Goal: Task Accomplishment & Management: Manage account settings

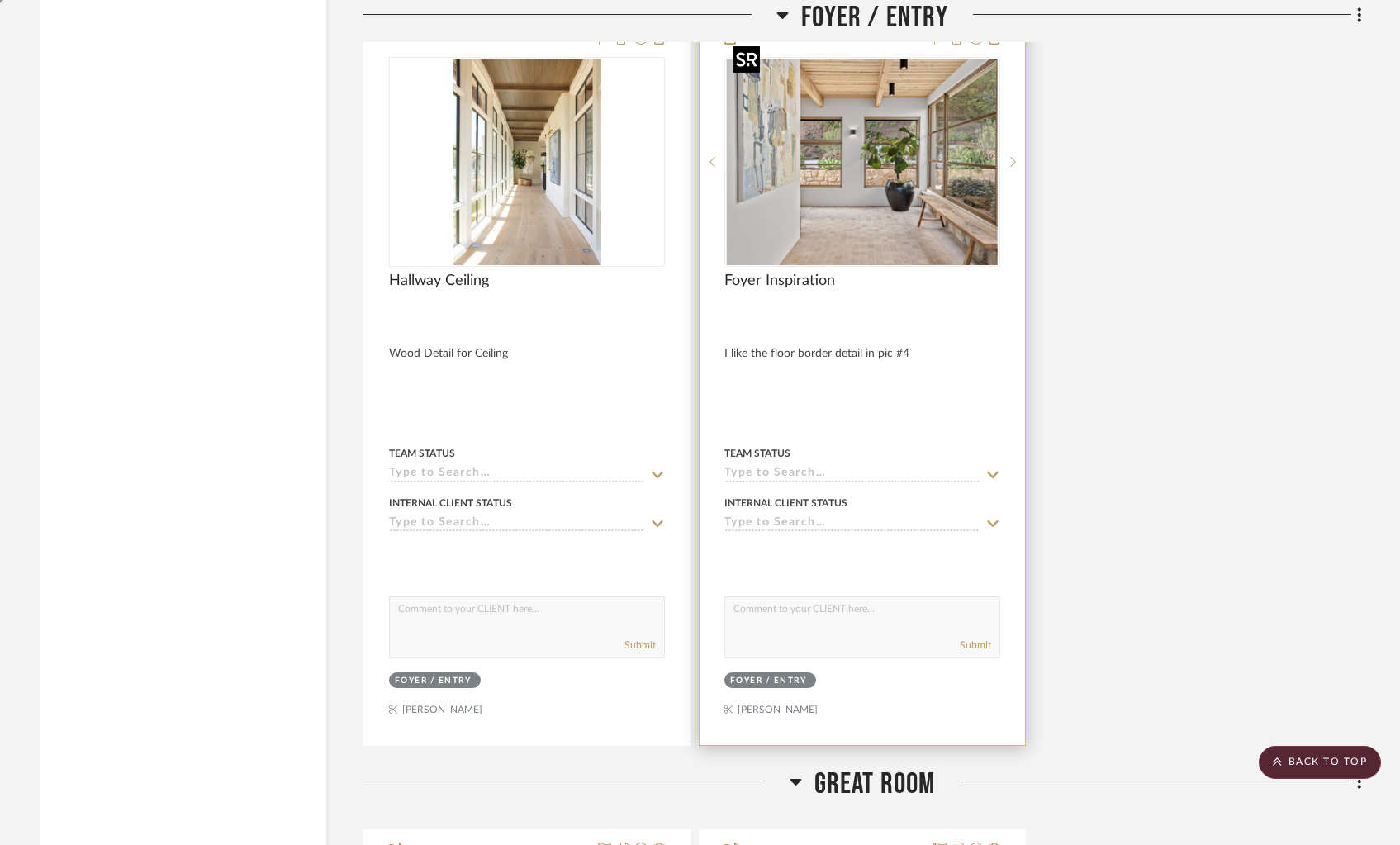
click at [916, 215] on img "0" at bounding box center [862, 161] width 271 height 206
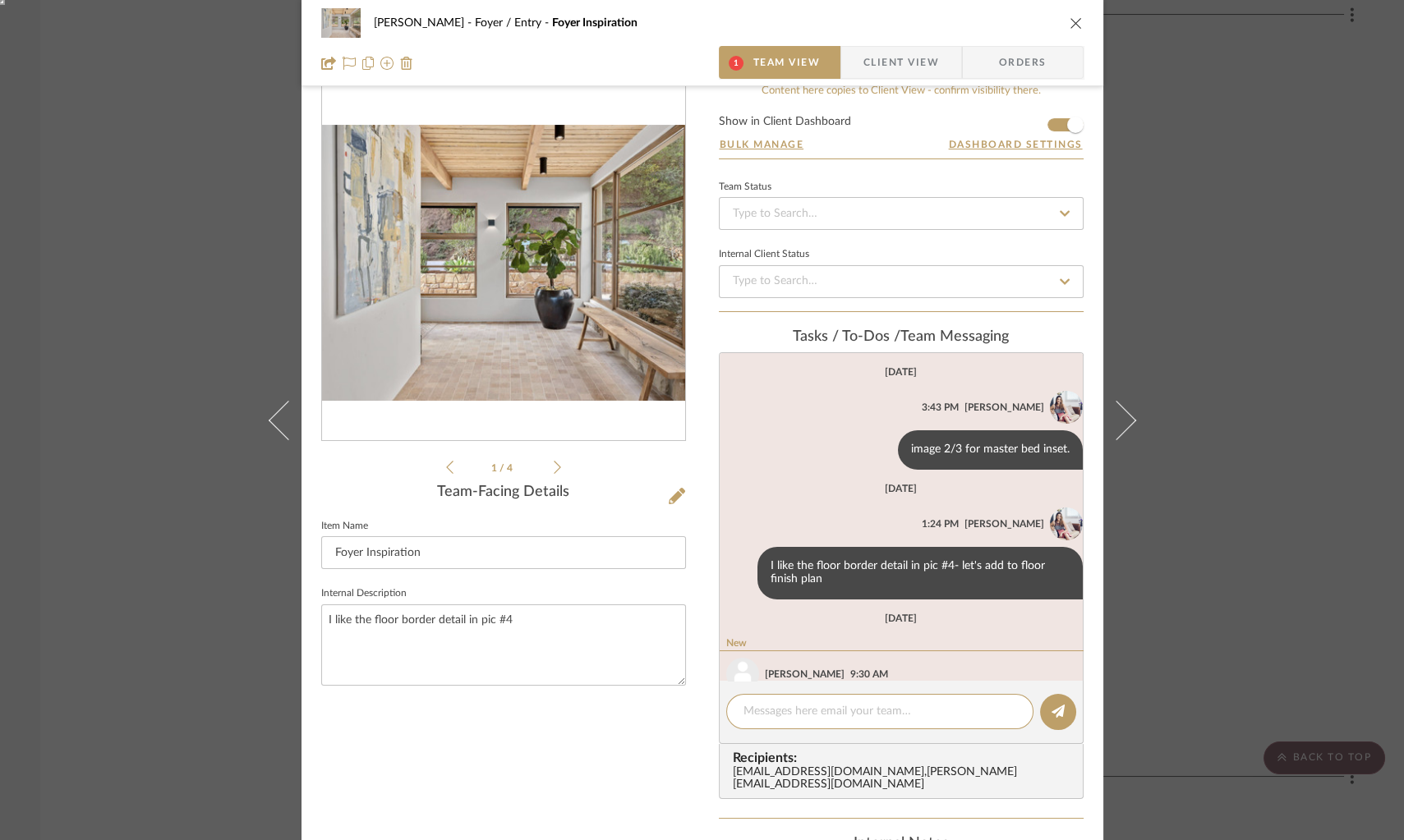
scroll to position [76, 0]
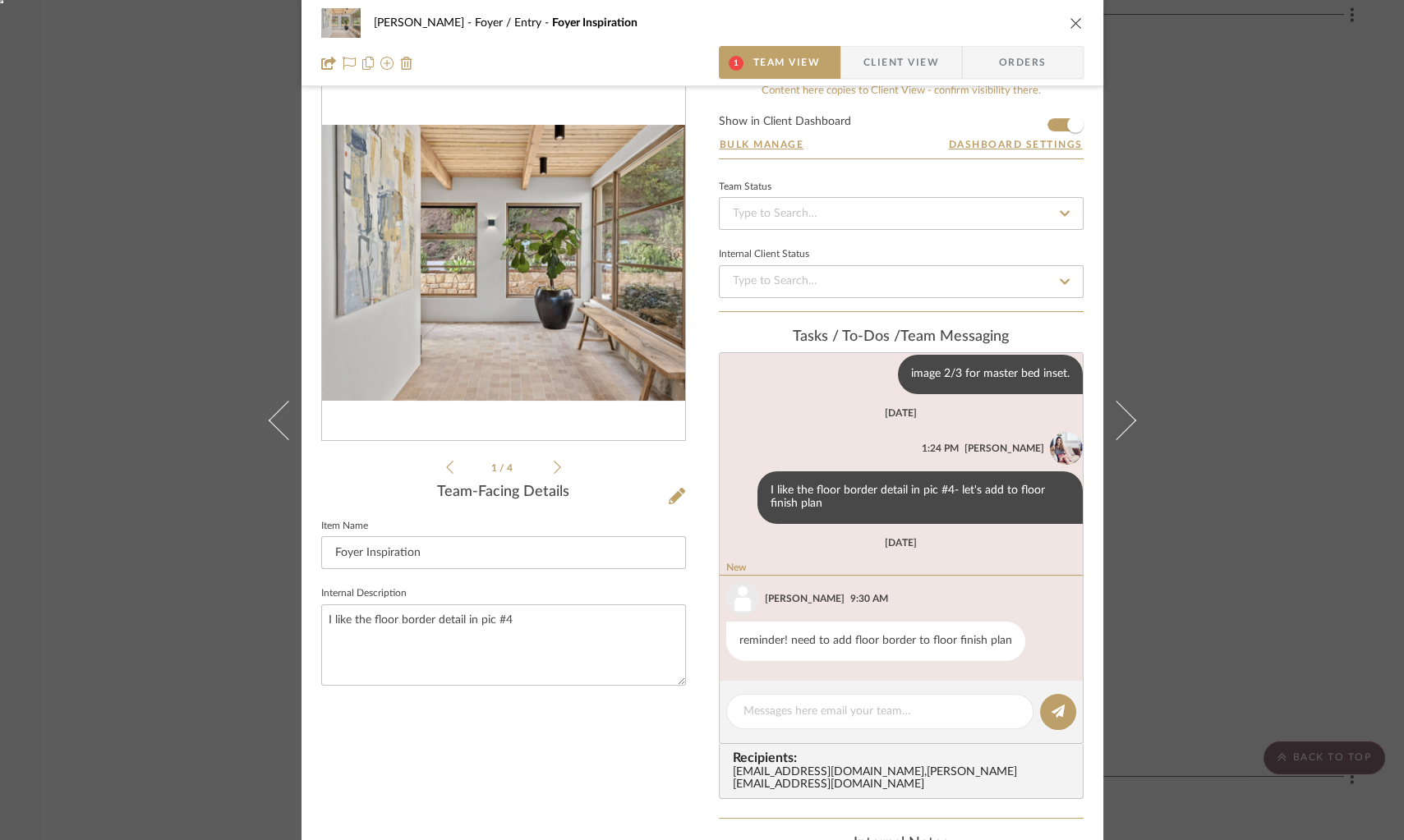
click at [554, 465] on icon at bounding box center [558, 467] width 7 height 13
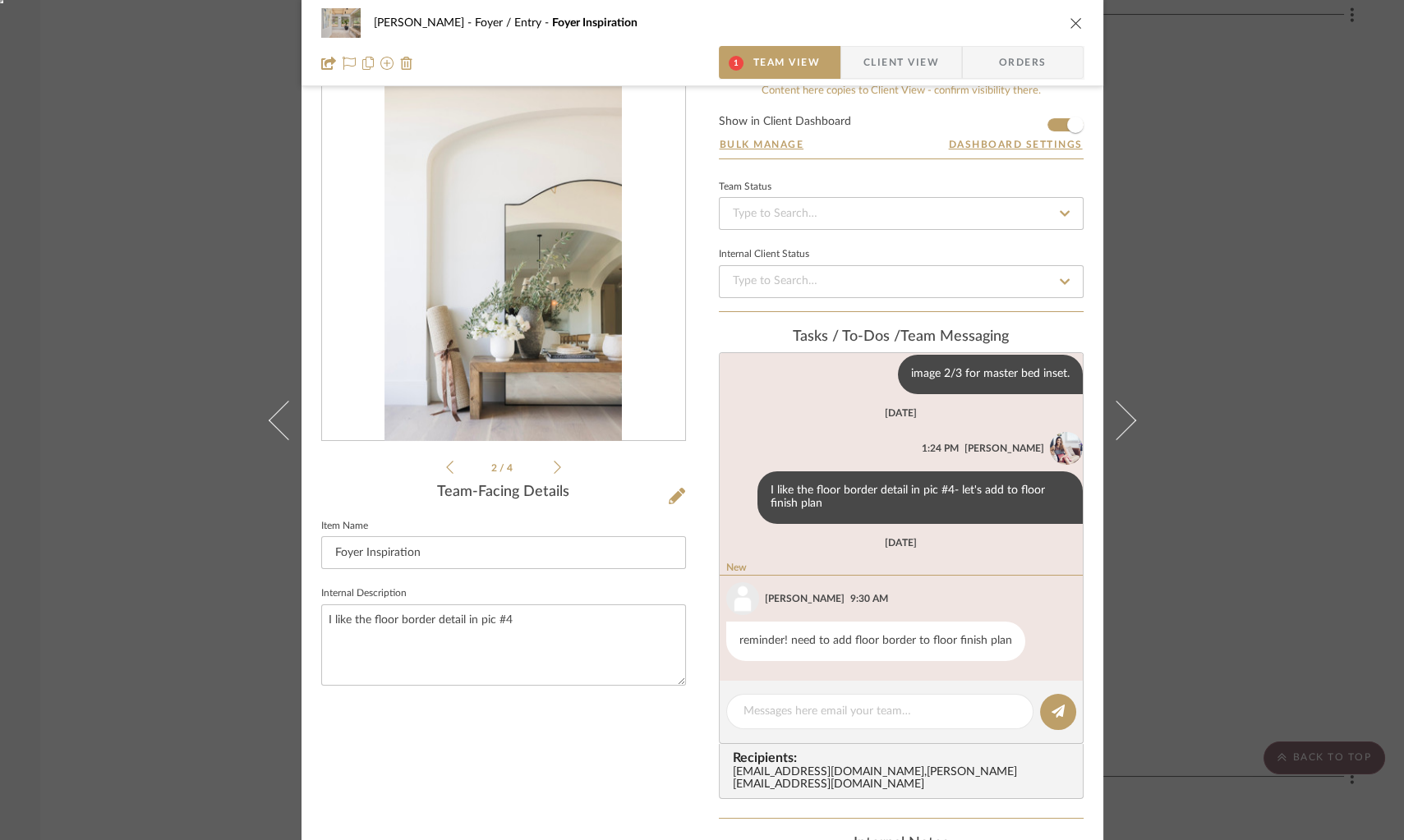
click at [554, 466] on icon at bounding box center [558, 467] width 7 height 13
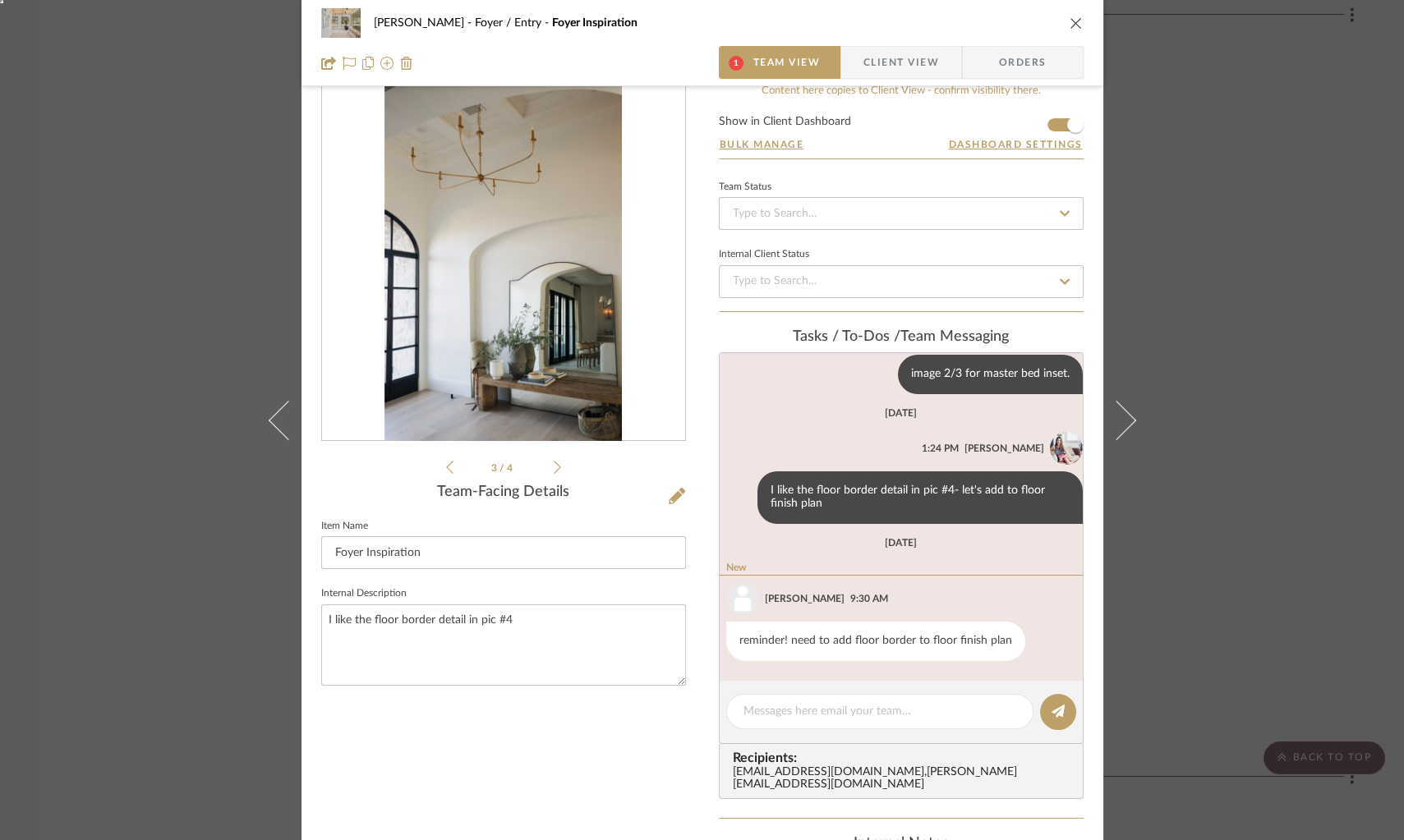
click at [554, 467] on icon at bounding box center [558, 467] width 7 height 13
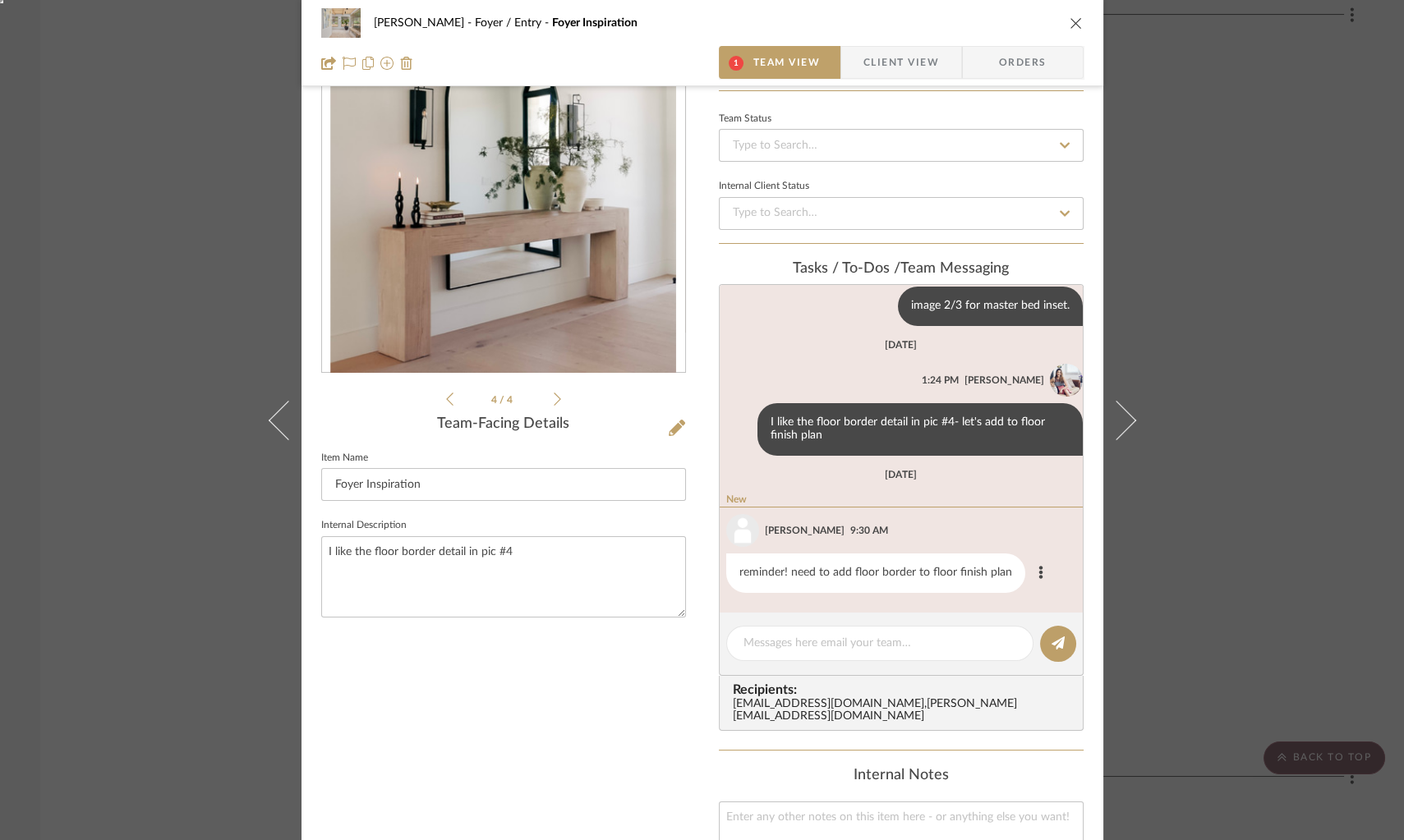
scroll to position [100, 0]
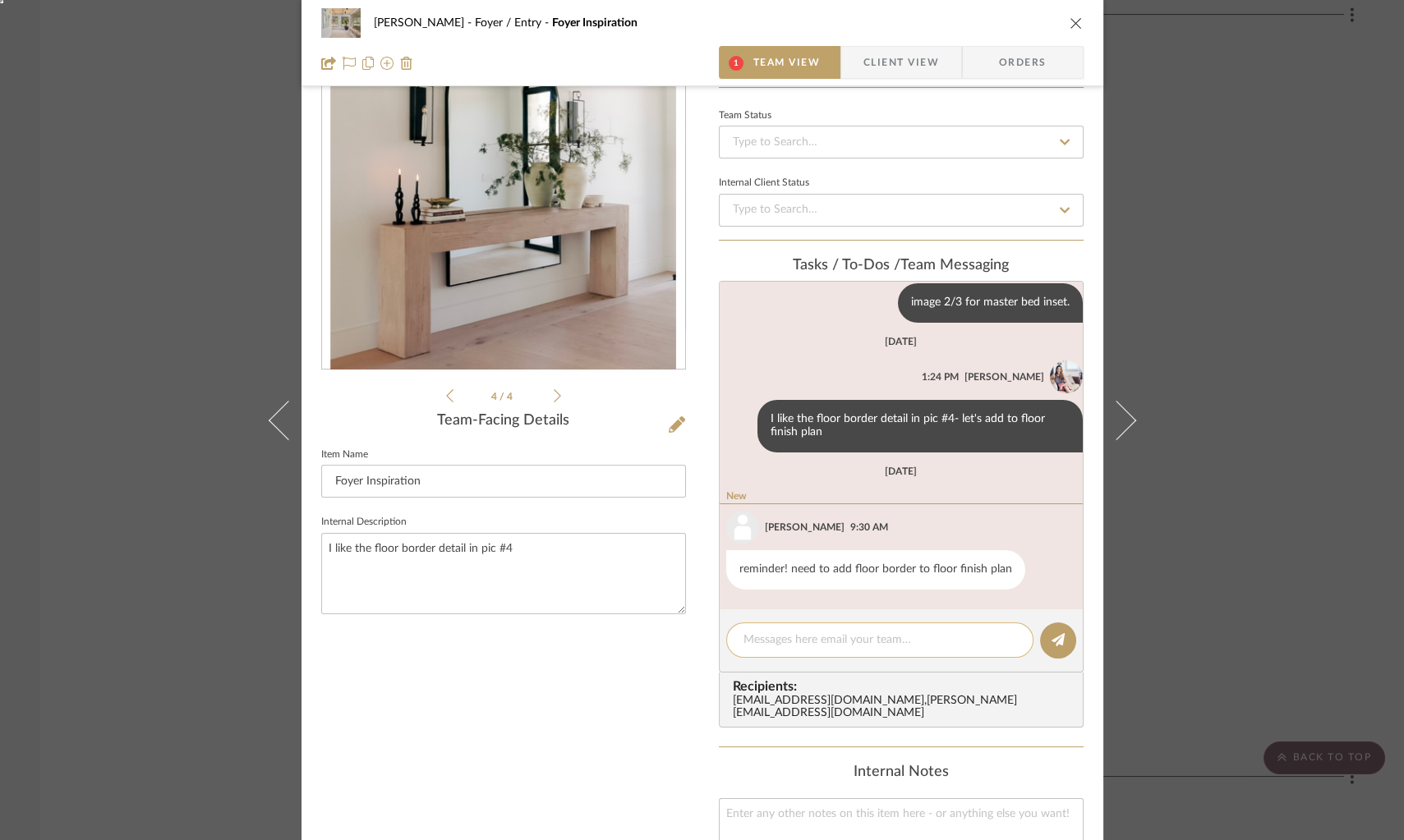
click at [828, 643] on textarea at bounding box center [880, 640] width 273 height 18
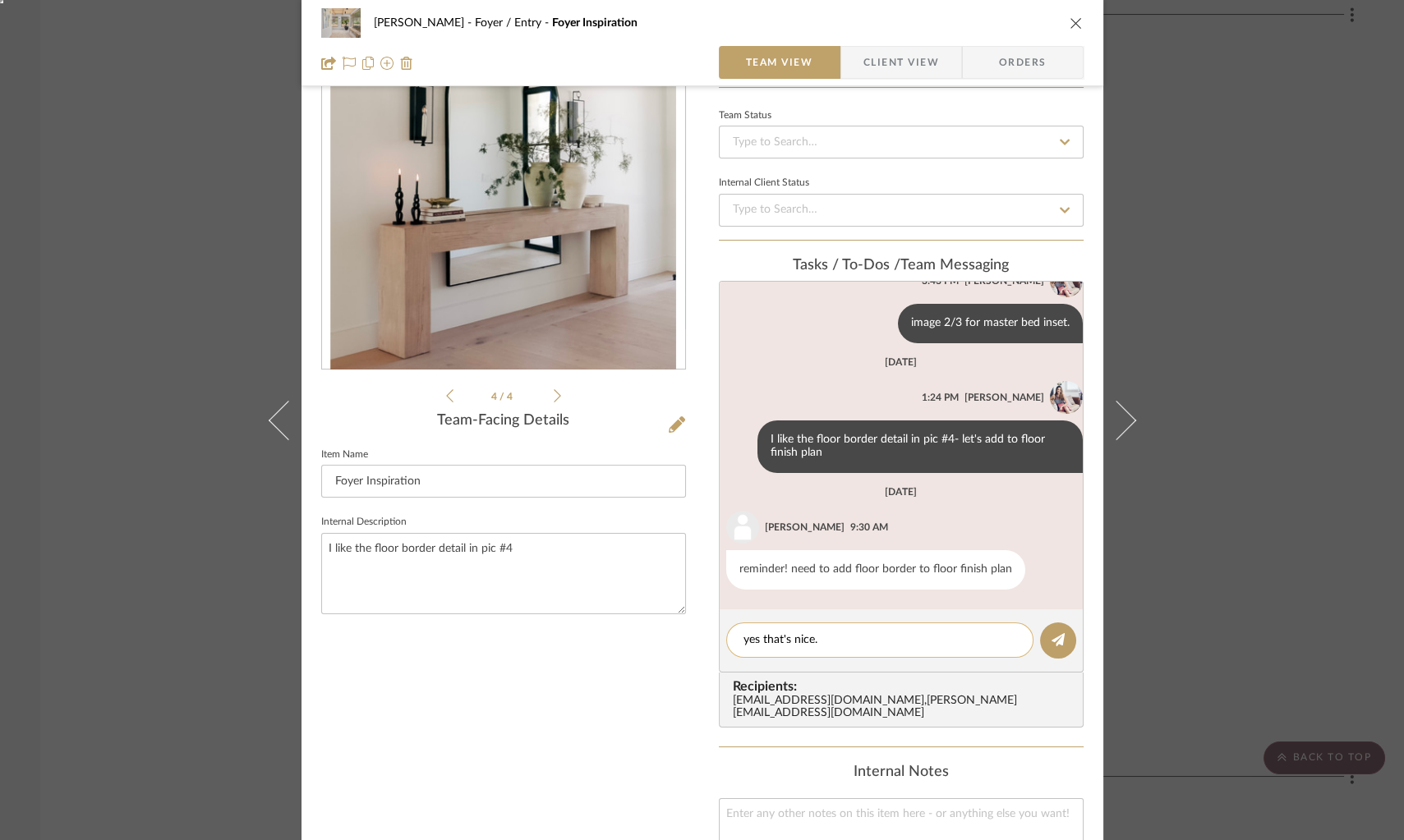
type textarea "yes that's nice."
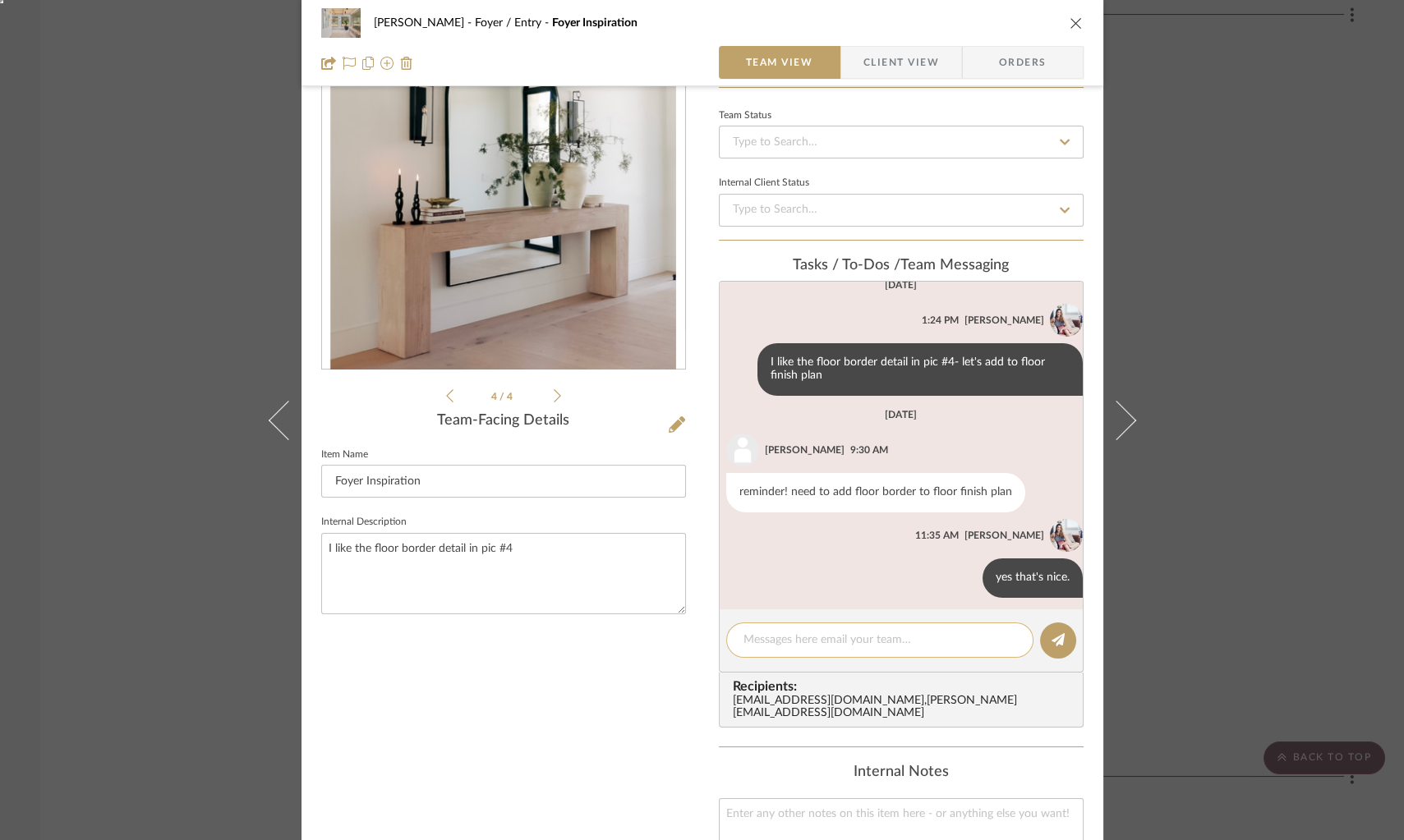
scroll to position [140, 0]
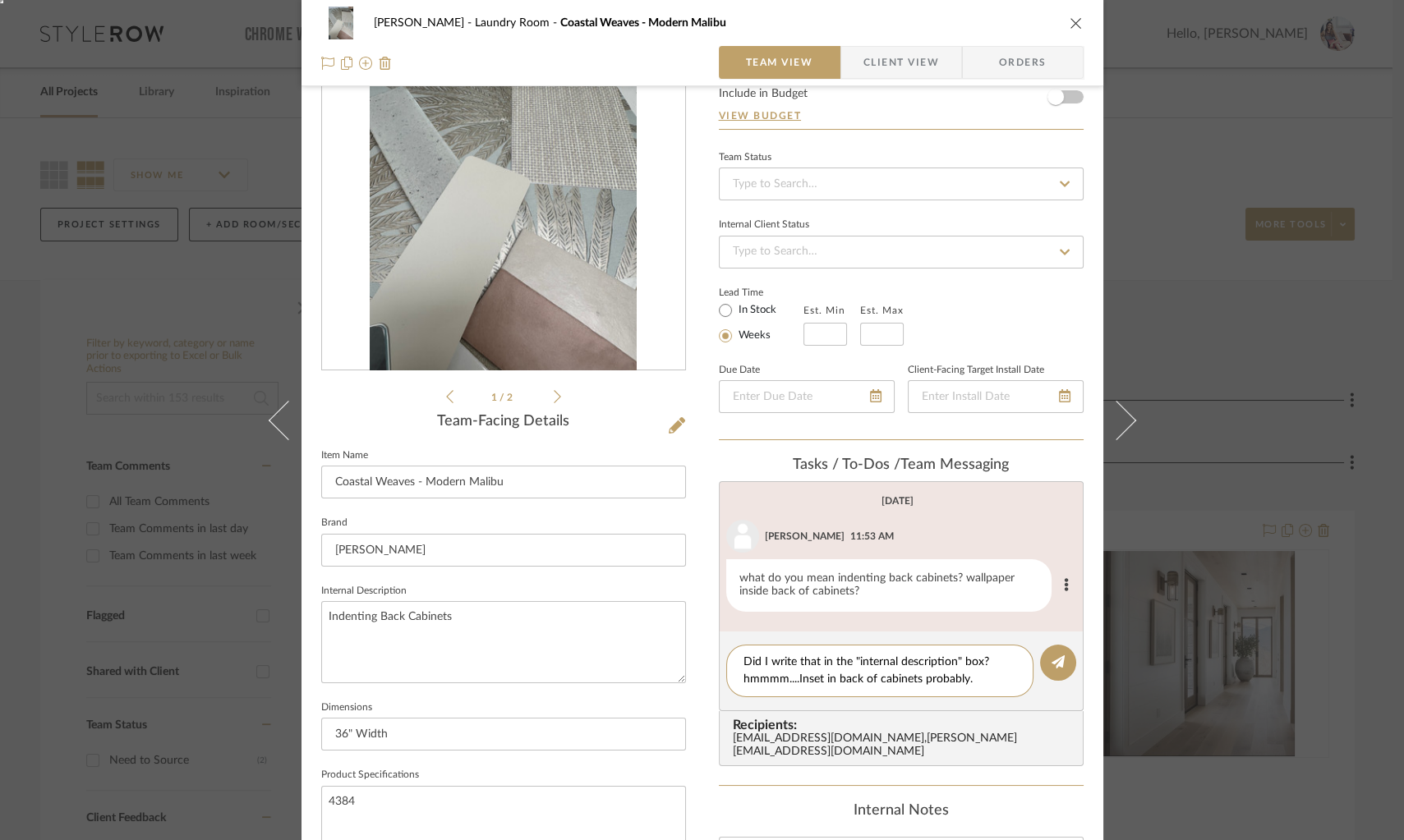
type textarea "Did I write that in the "internal description" box? hmmmm....Inset in back of c…"
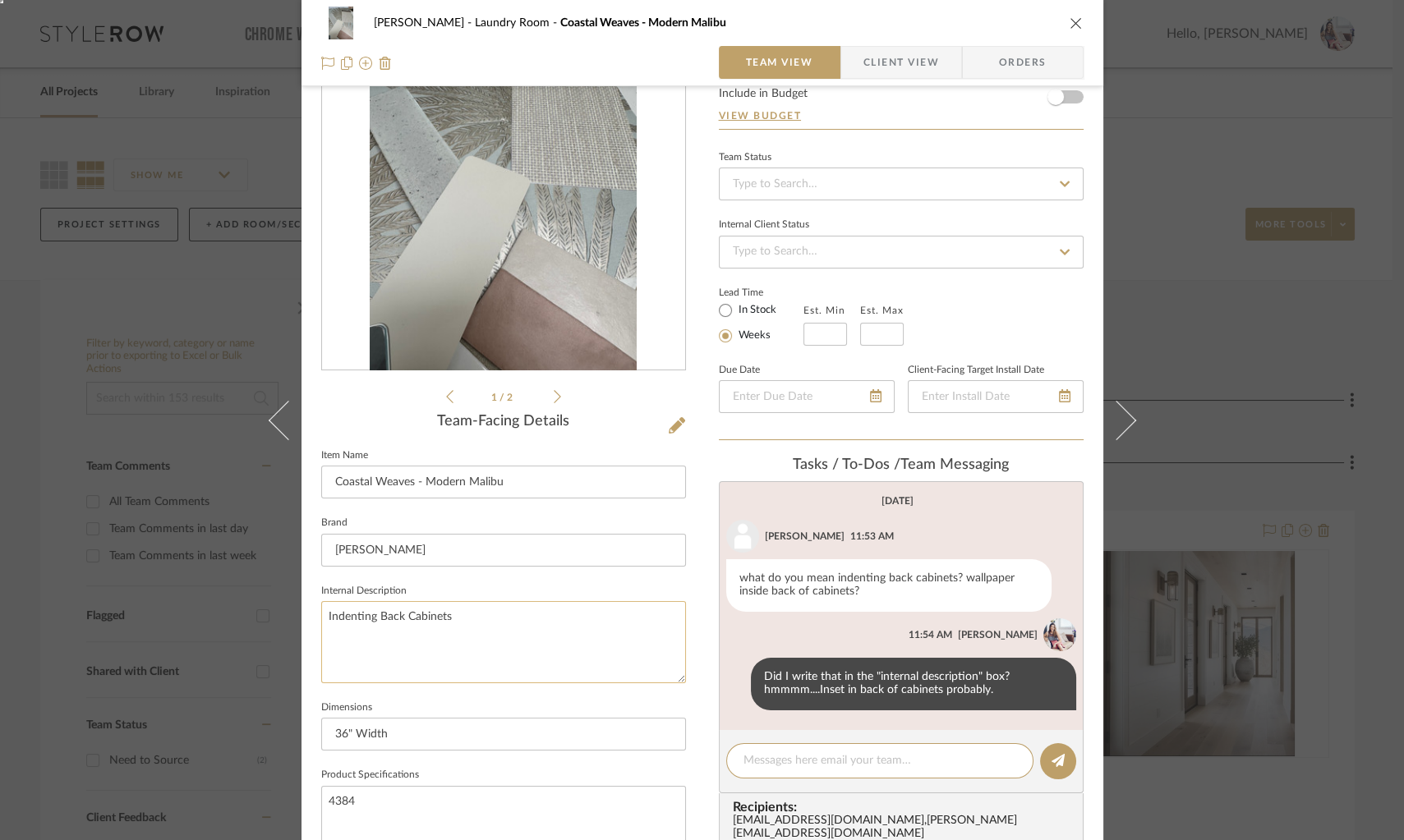
click at [347, 619] on textarea "Indenting Back Cabinets" at bounding box center [504, 642] width 365 height 81
click at [389, 616] on textarea "Inset in Back Cabinets" at bounding box center [504, 642] width 365 height 81
click at [479, 614] on textarea "Inset in Back of Cabinets" at bounding box center [504, 642] width 365 height 81
type textarea "Inset in Back of Cabinets opposite laundry and above laundry."
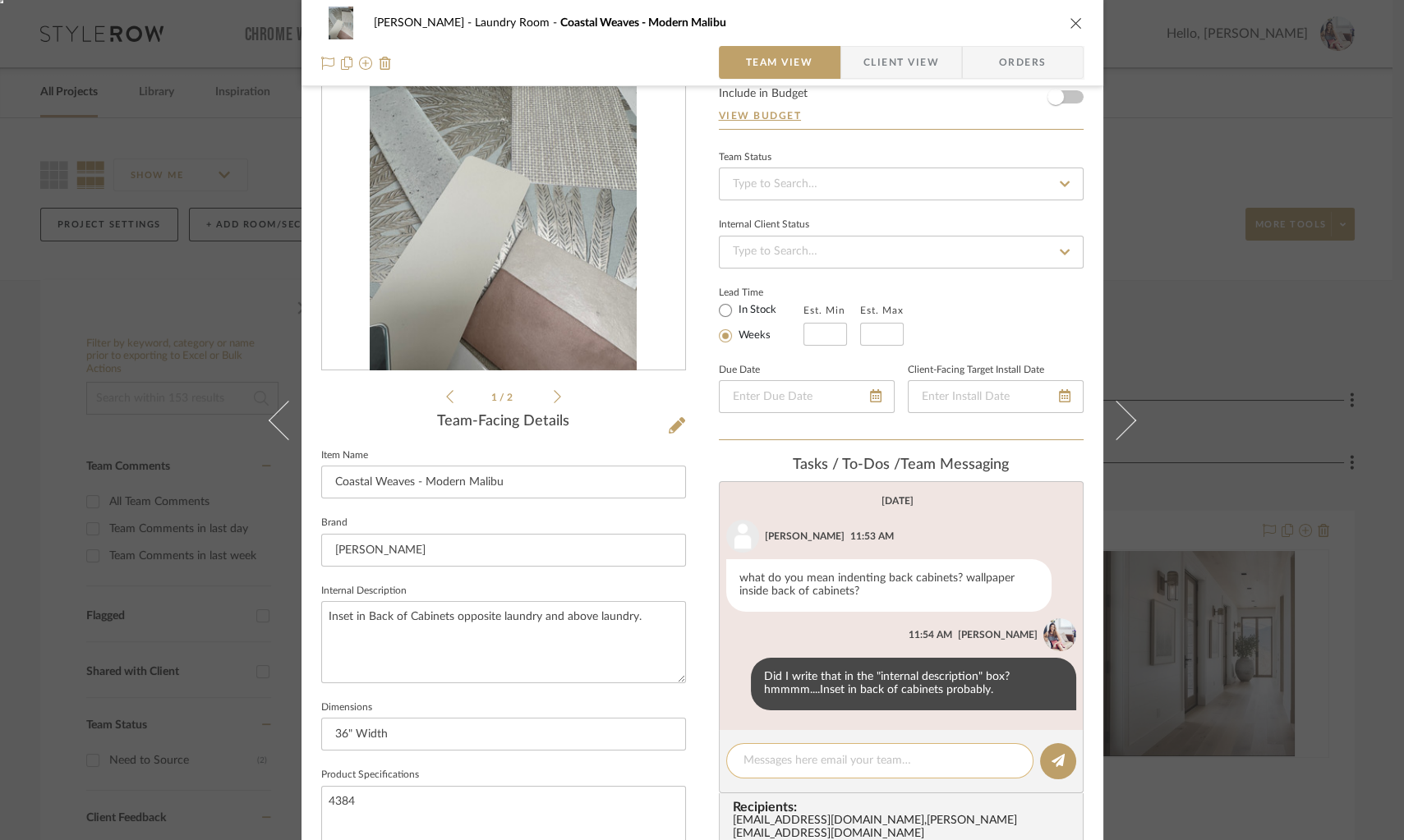
click at [812, 752] on textarea at bounding box center [880, 761] width 273 height 18
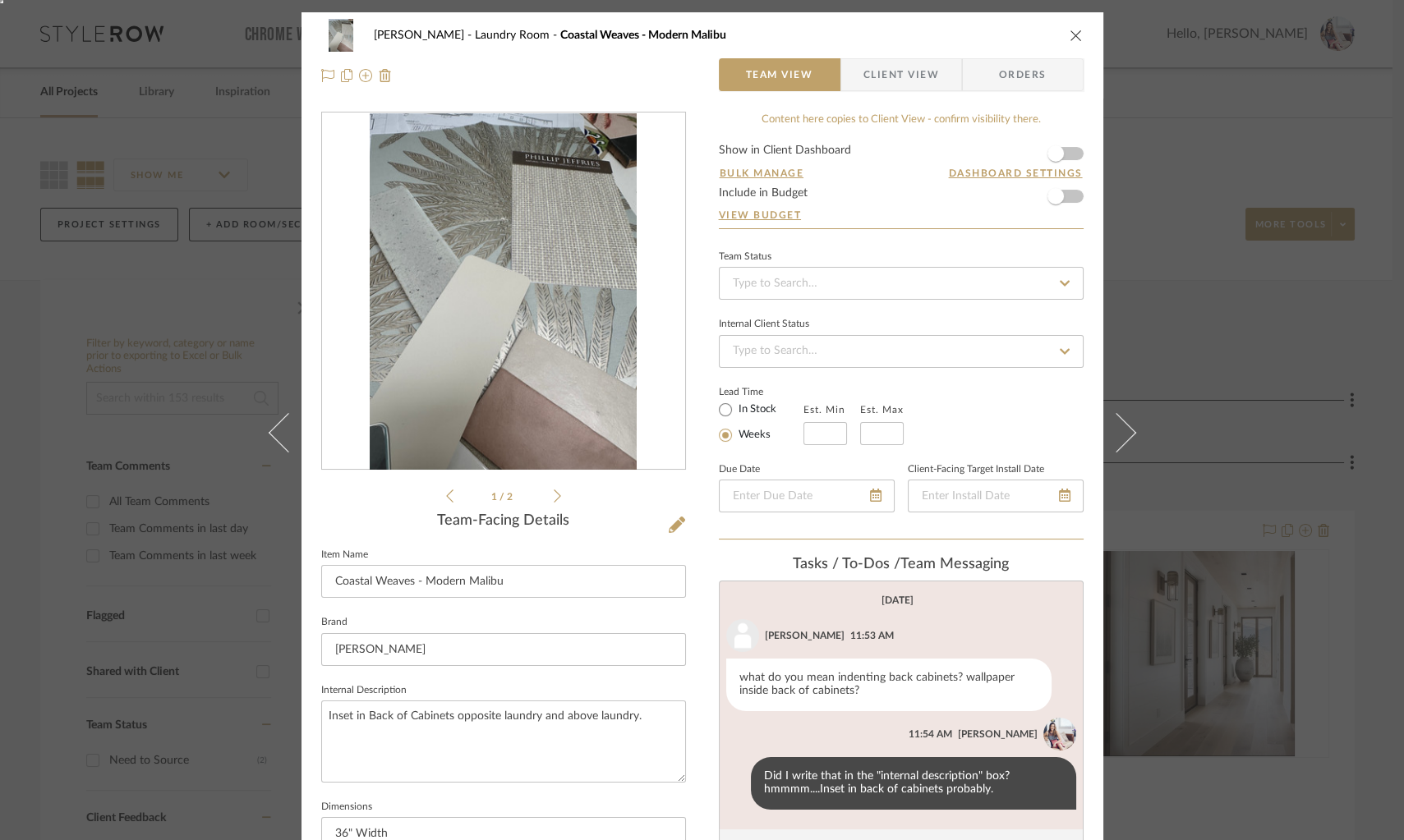
click at [1197, 361] on div "Tillman Scottsdale Laundry Room Coastal Weaves - Modern Malibu Team View Client…" at bounding box center [702, 420] width 1404 height 840
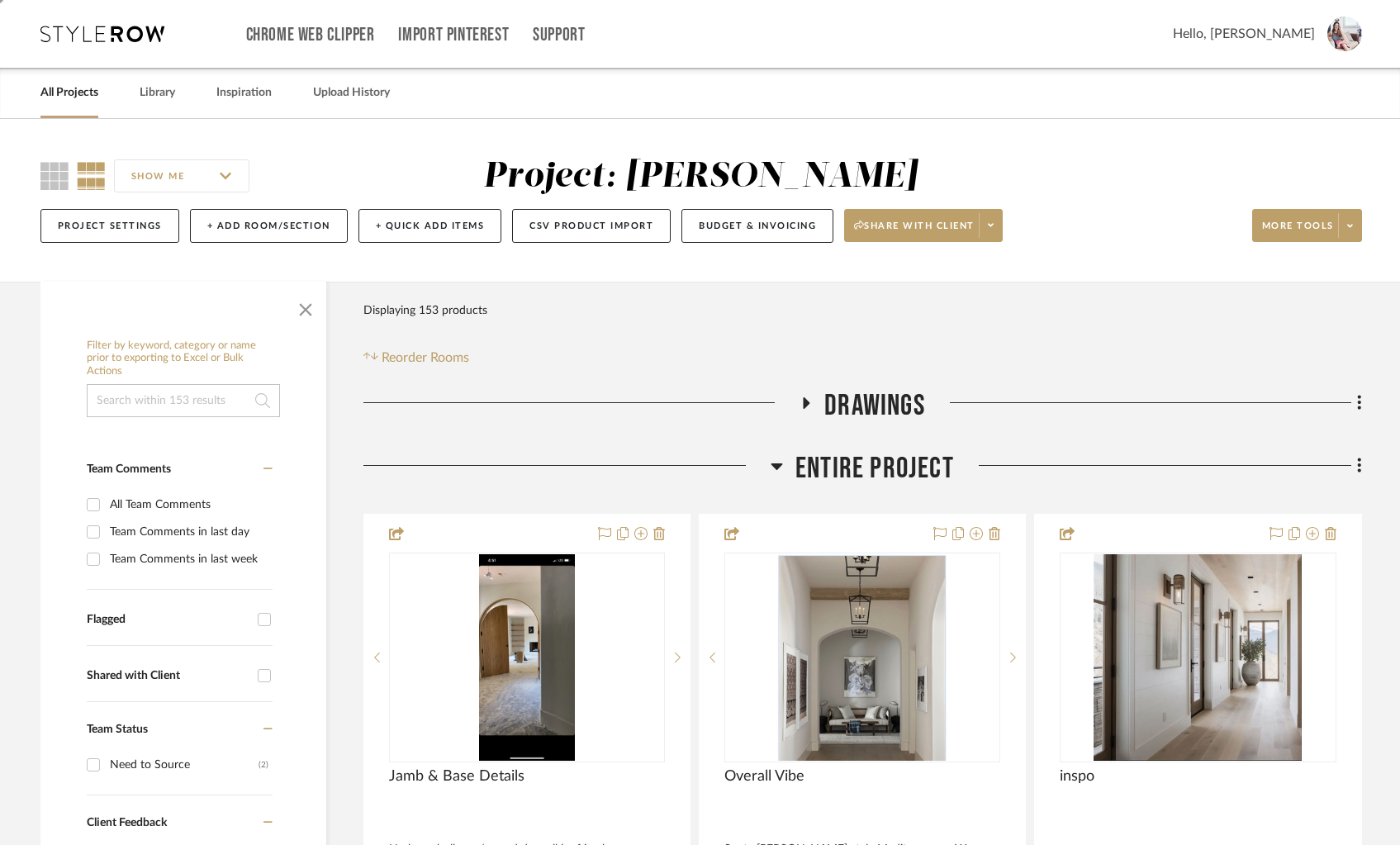
click at [767, 473] on div at bounding box center [567, 472] width 408 height 43
click at [778, 460] on icon at bounding box center [777, 466] width 12 height 19
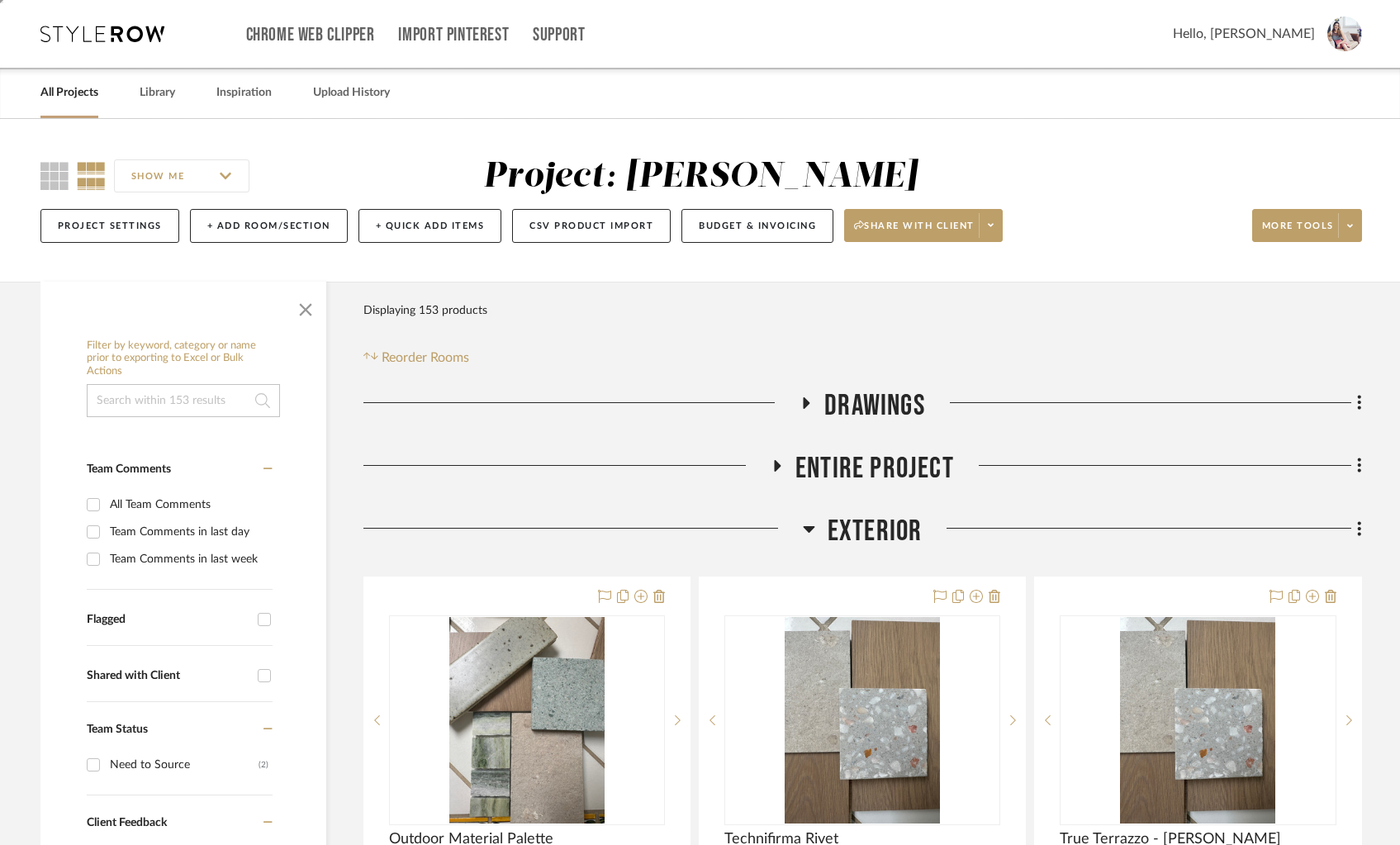
click at [806, 527] on icon at bounding box center [808, 529] width 12 height 6
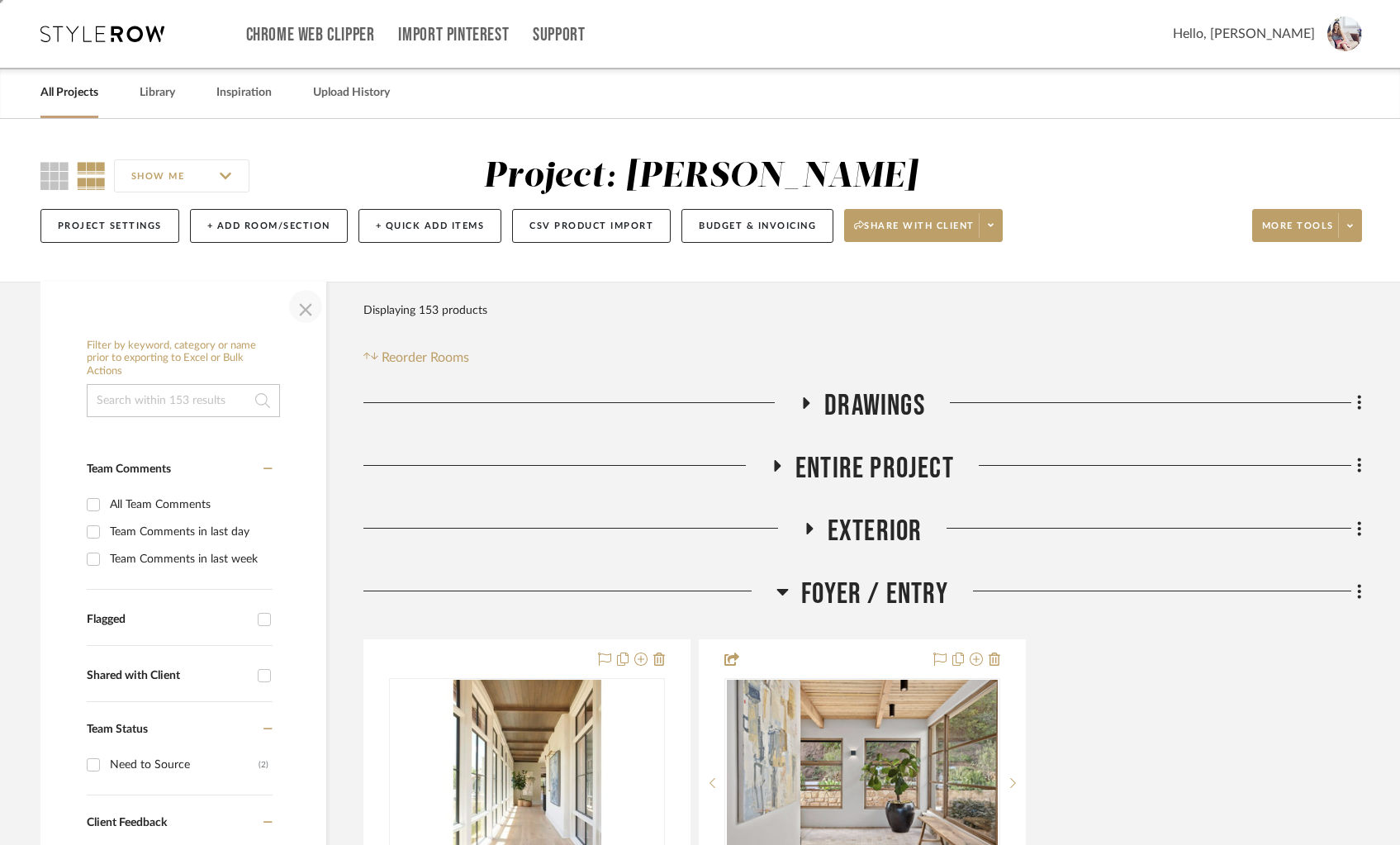
click at [306, 308] on span "button" at bounding box center [306, 306] width 40 height 40
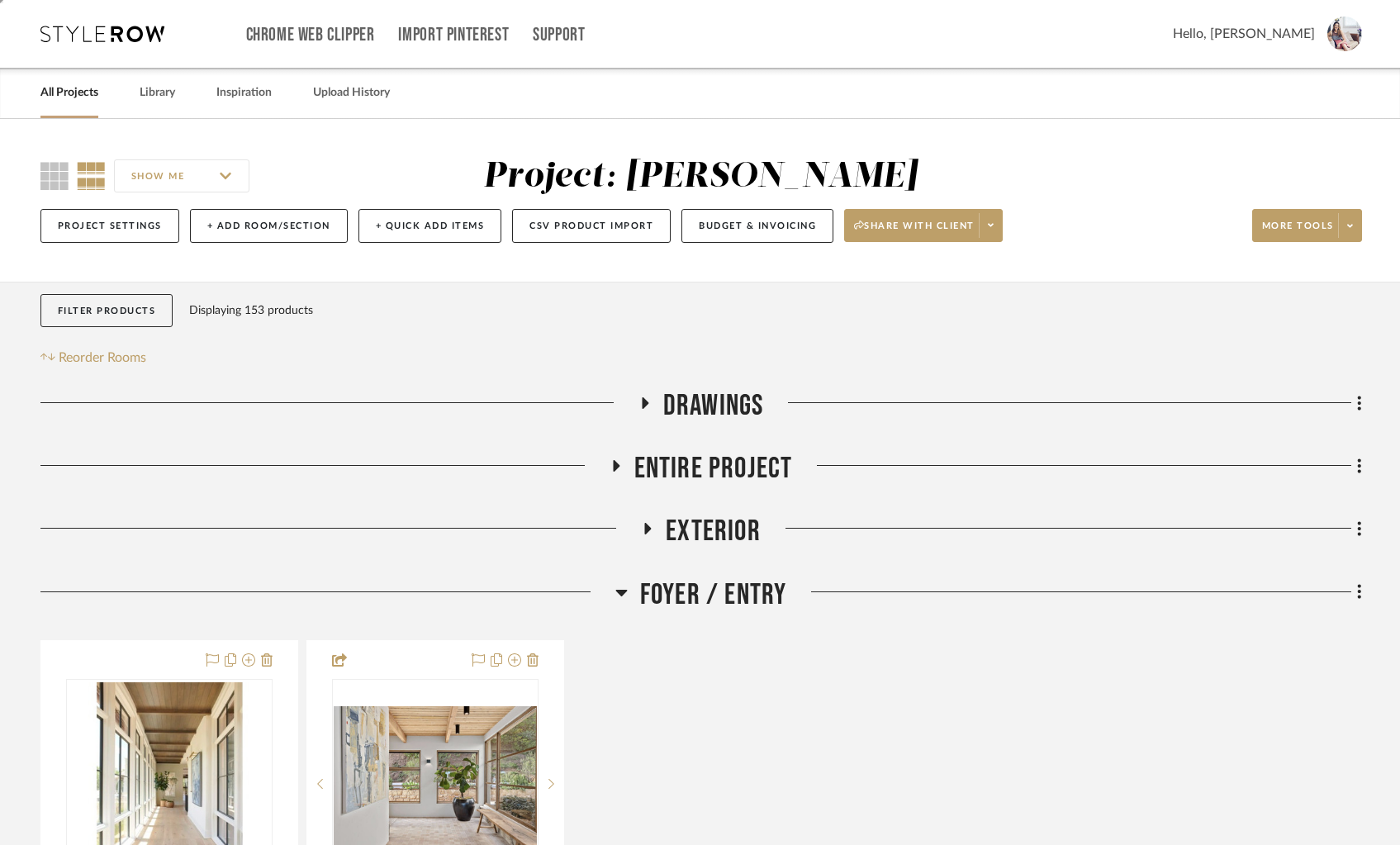
click at [623, 588] on icon at bounding box center [622, 593] width 12 height 19
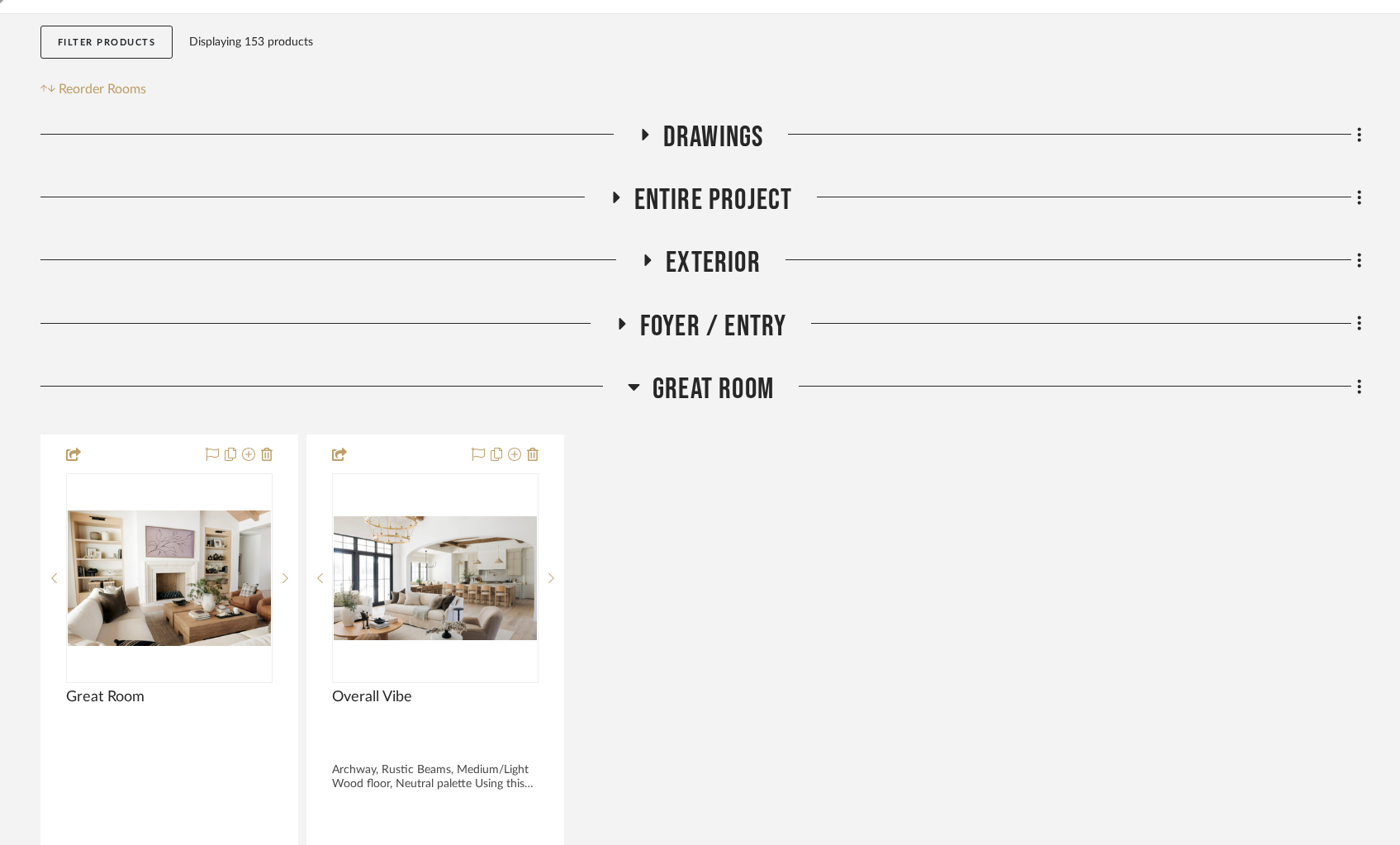
scroll to position [299, 0]
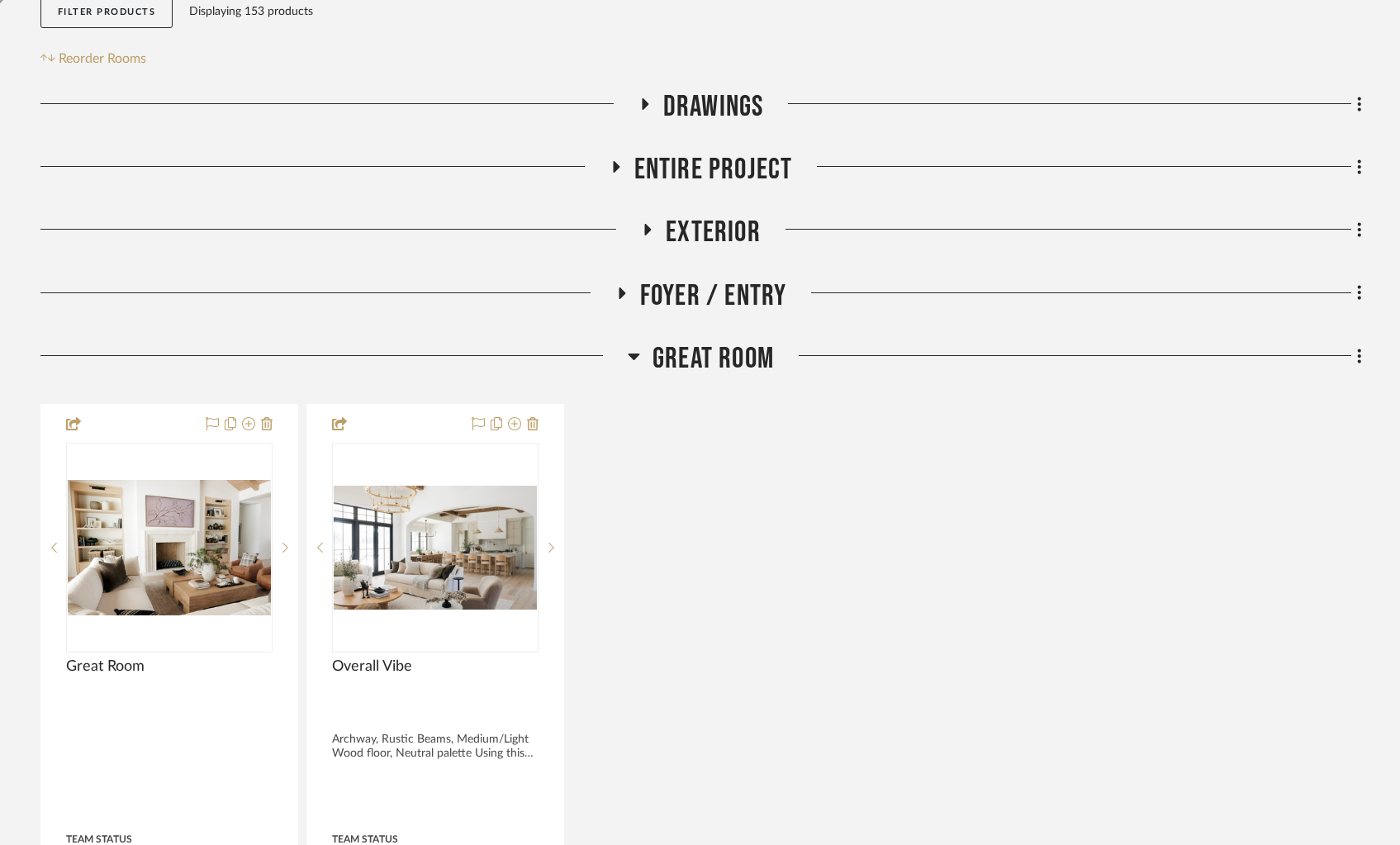
click at [629, 353] on icon at bounding box center [634, 356] width 12 height 6
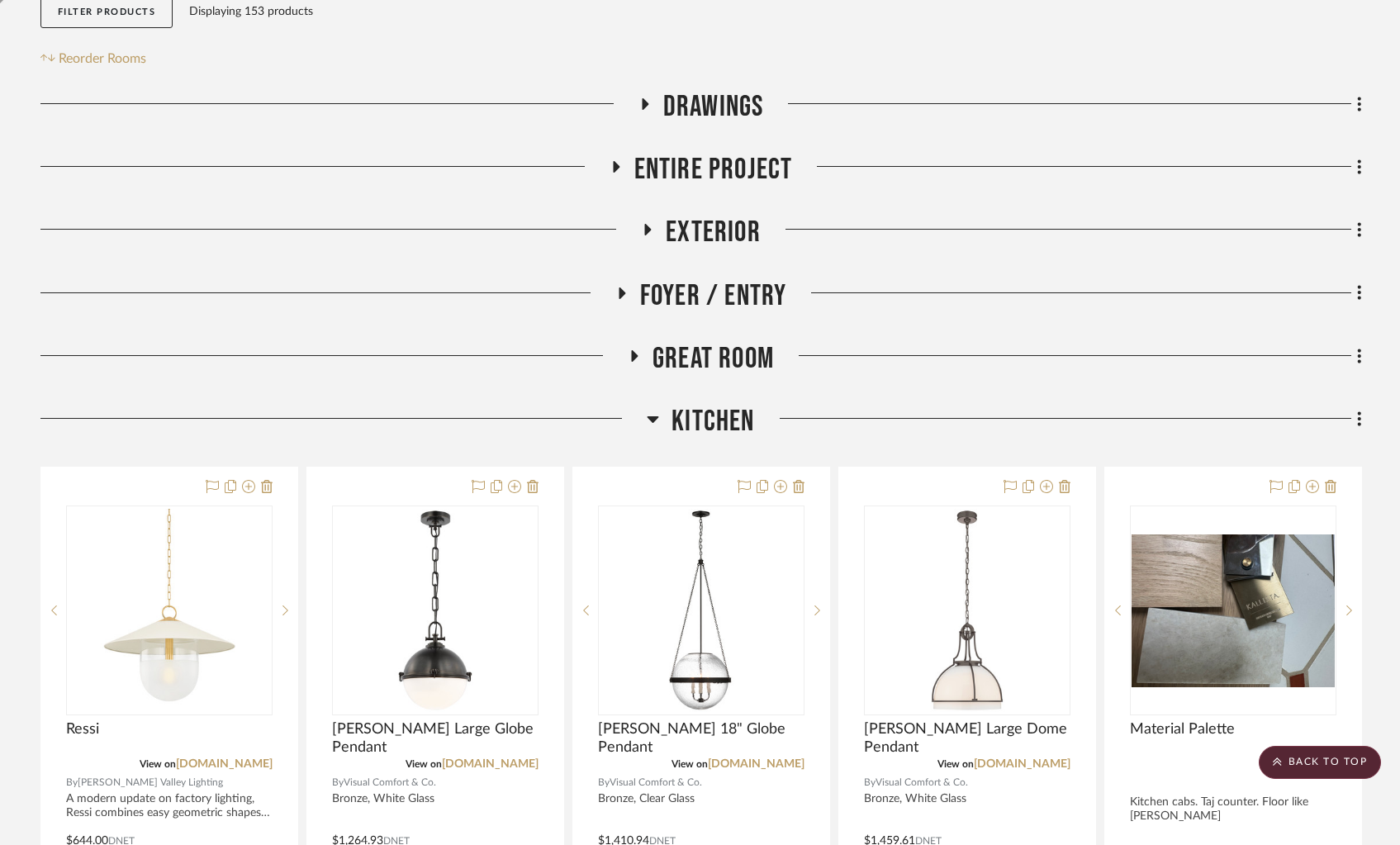
click at [657, 416] on icon at bounding box center [653, 419] width 12 height 19
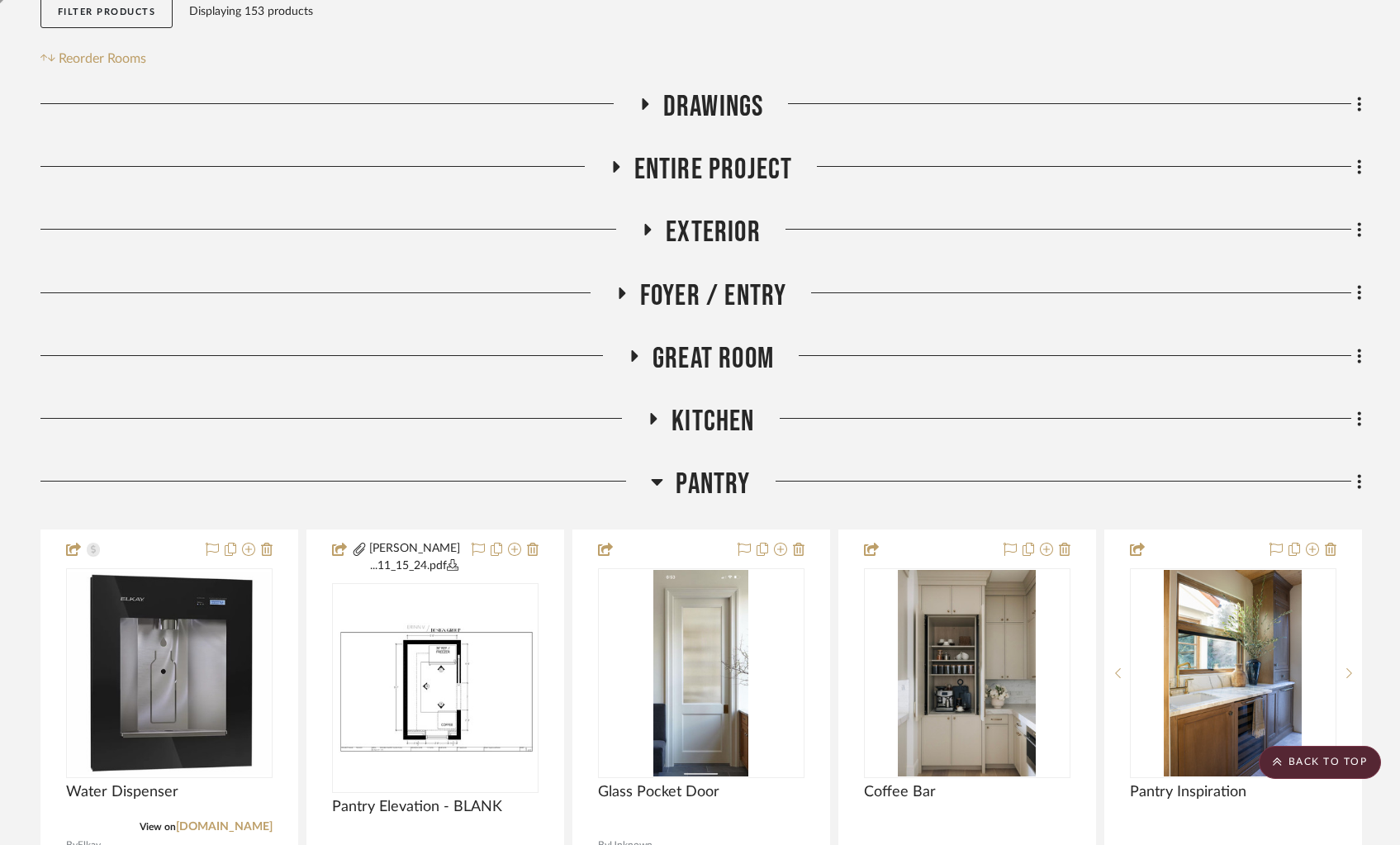
click at [656, 481] on icon at bounding box center [657, 482] width 12 height 6
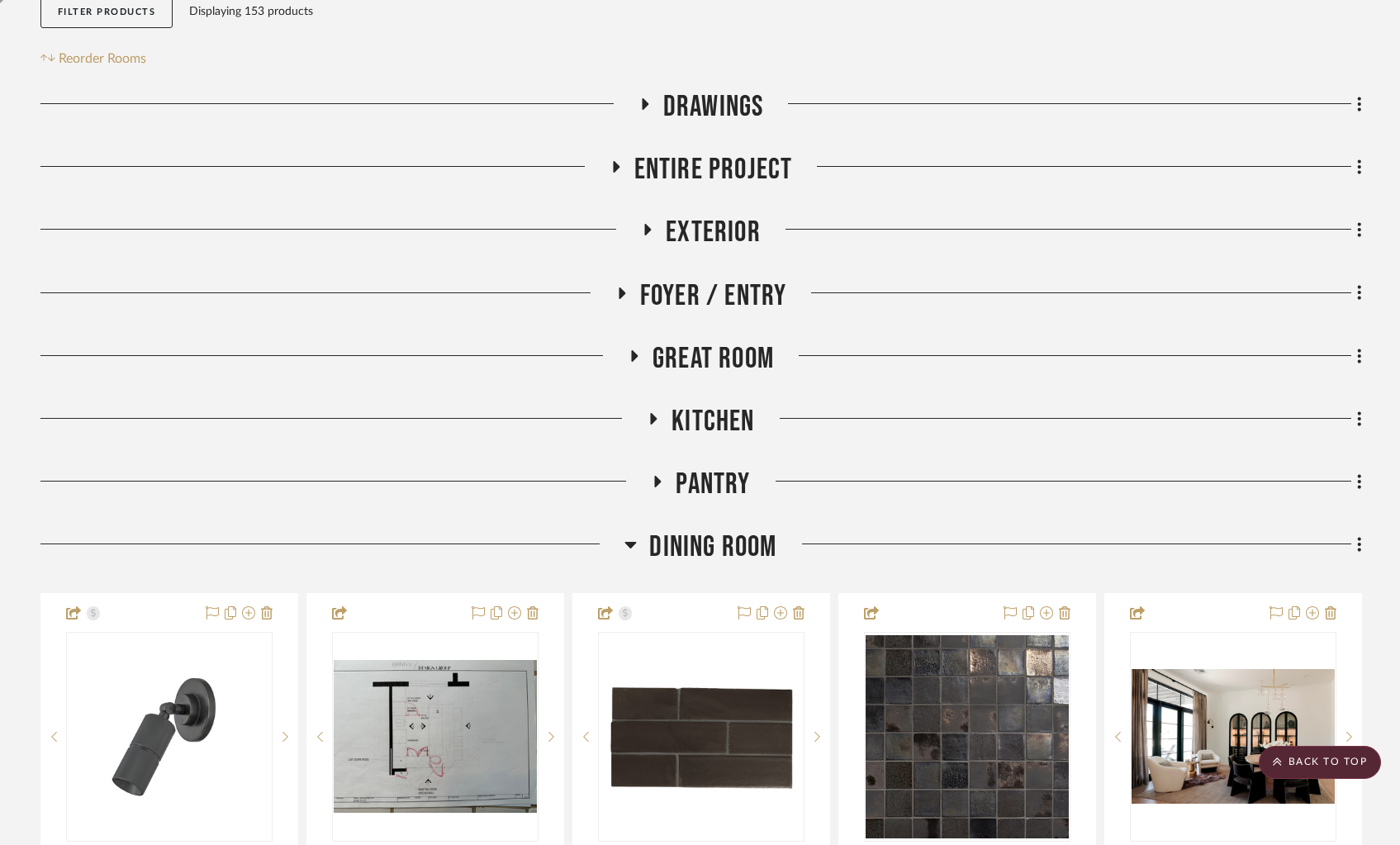
click at [630, 545] on icon at bounding box center [630, 545] width 12 height 6
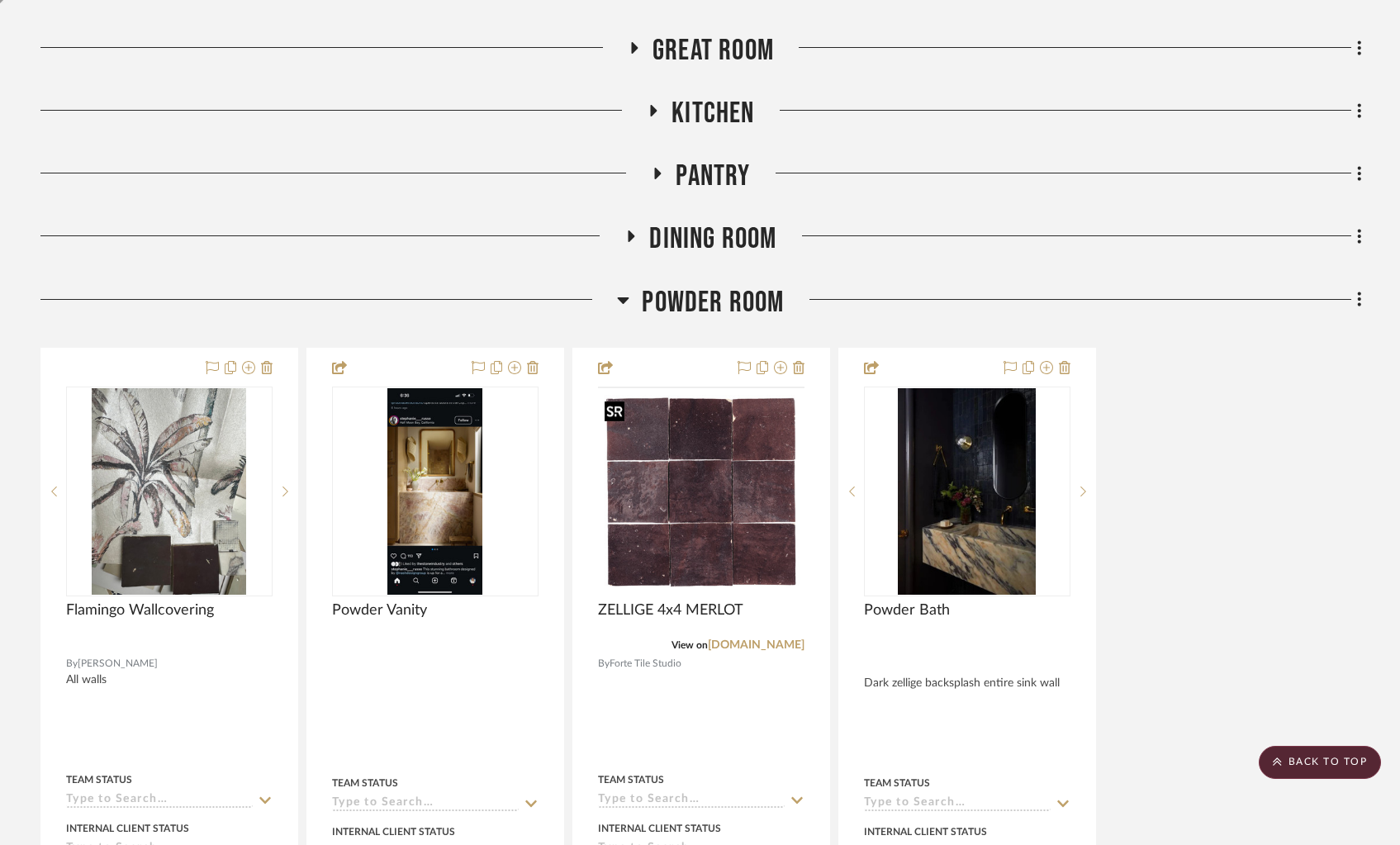
scroll to position [621, 0]
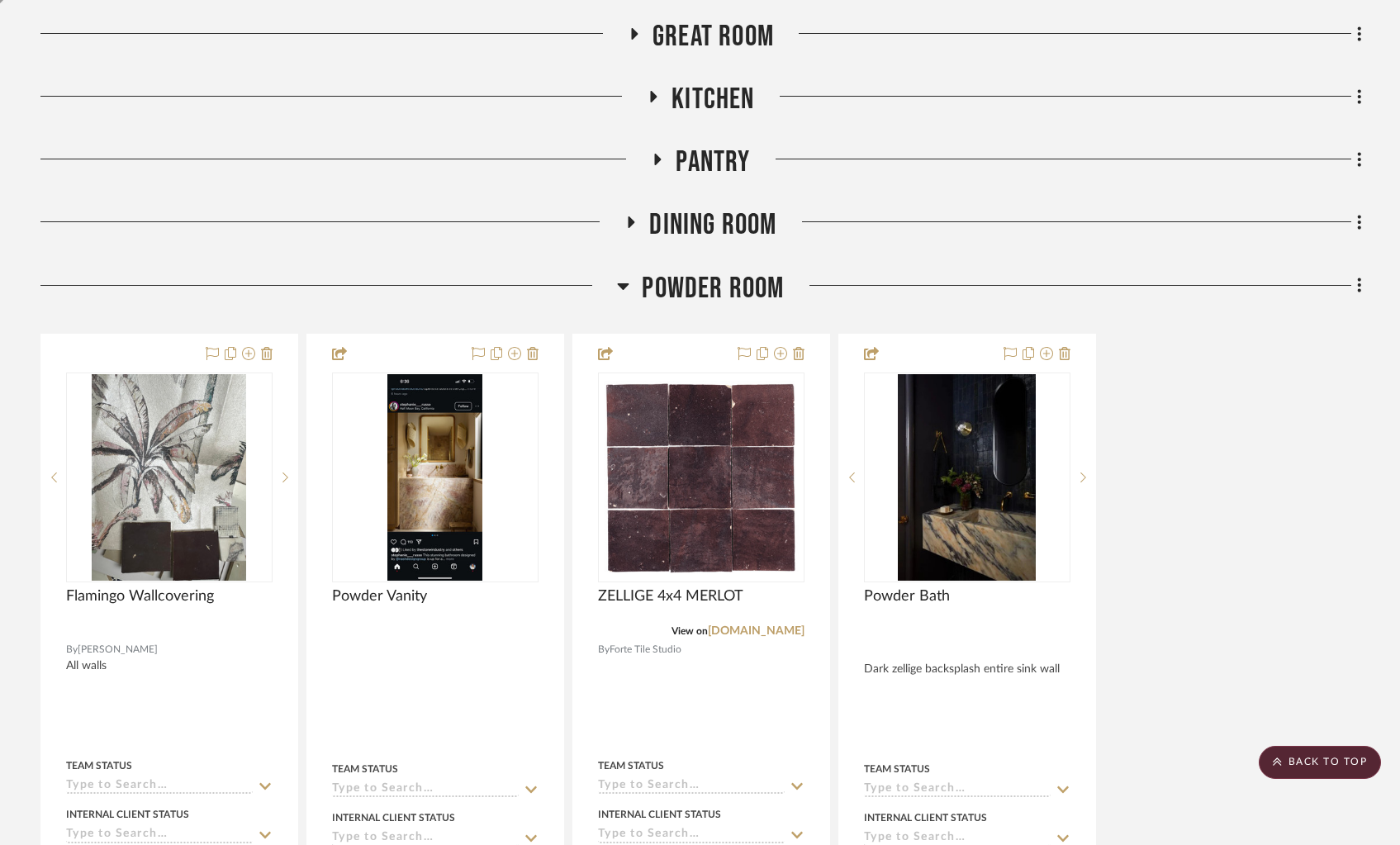
click at [623, 285] on icon at bounding box center [623, 286] width 12 height 6
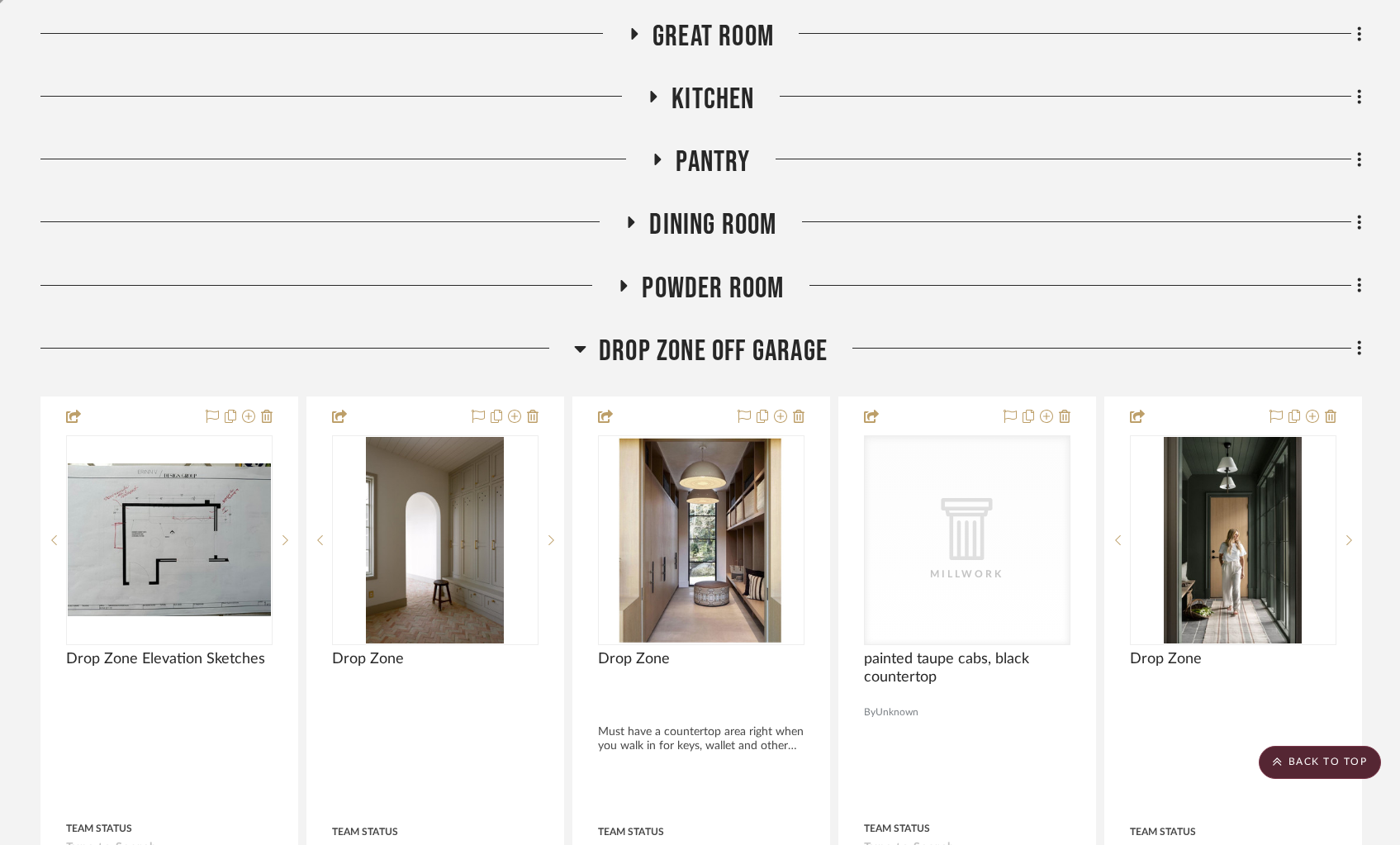
click at [581, 348] on icon at bounding box center [580, 349] width 12 height 6
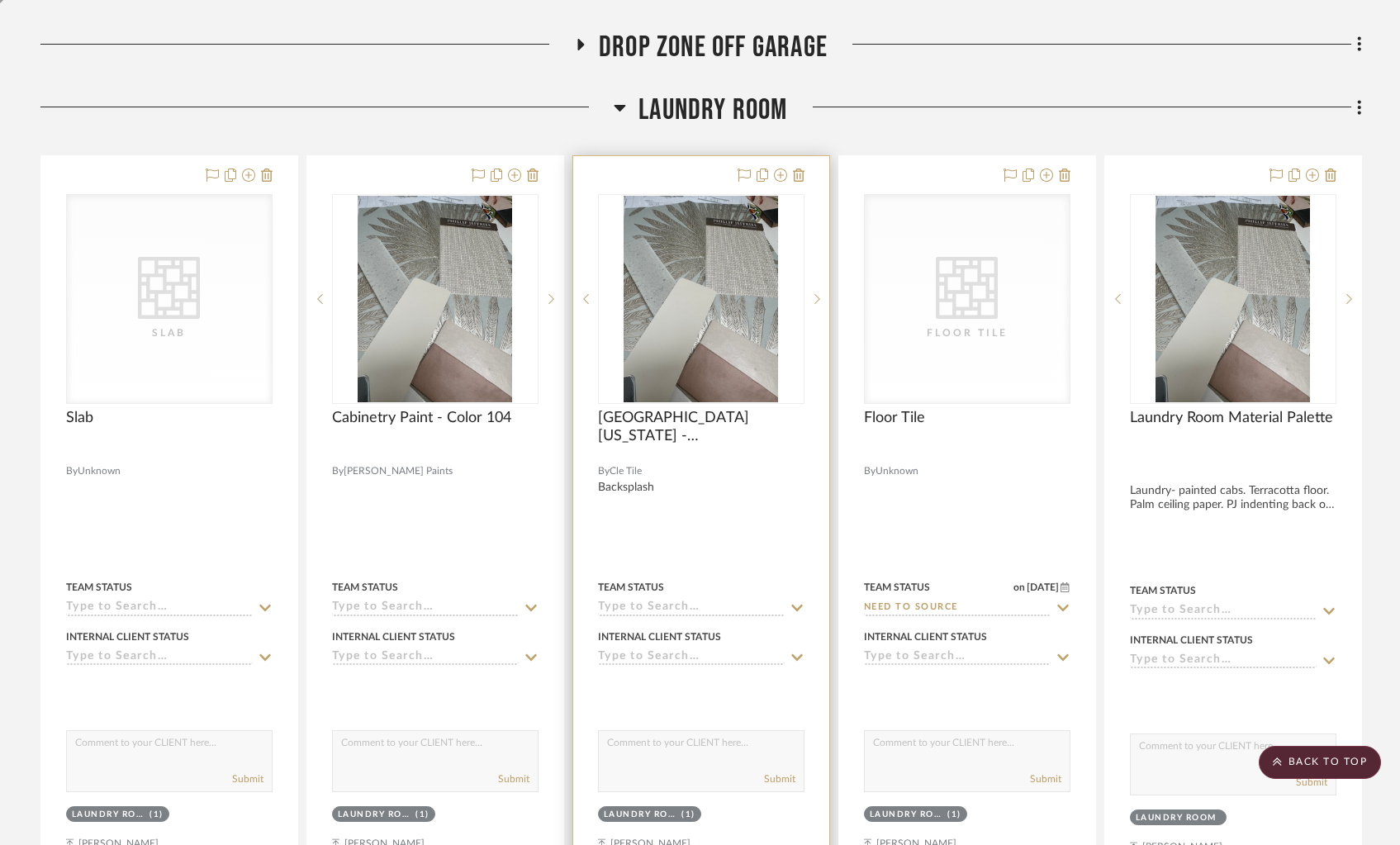
scroll to position [927, 0]
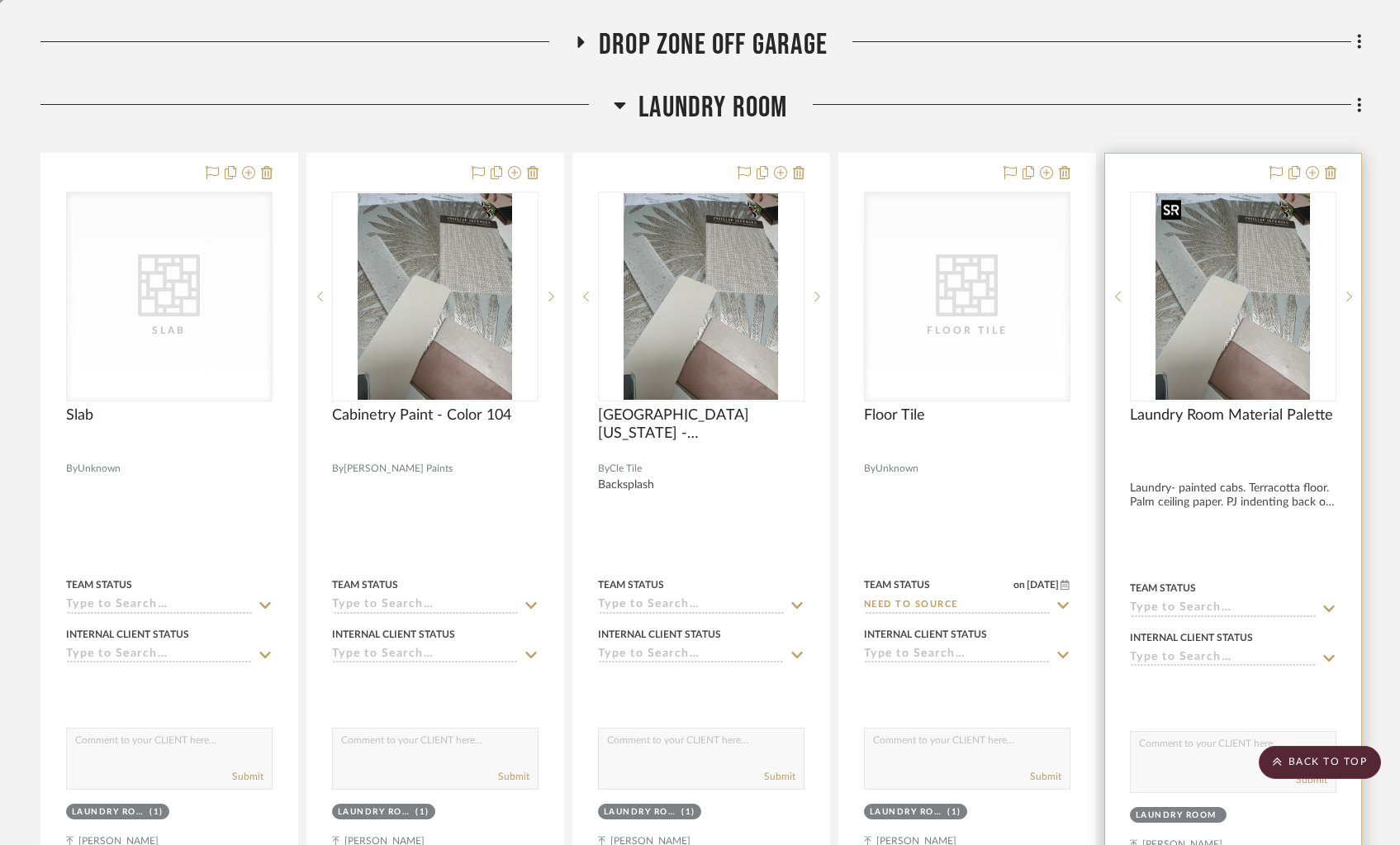
click at [1187, 322] on img "0" at bounding box center [1233, 296] width 155 height 206
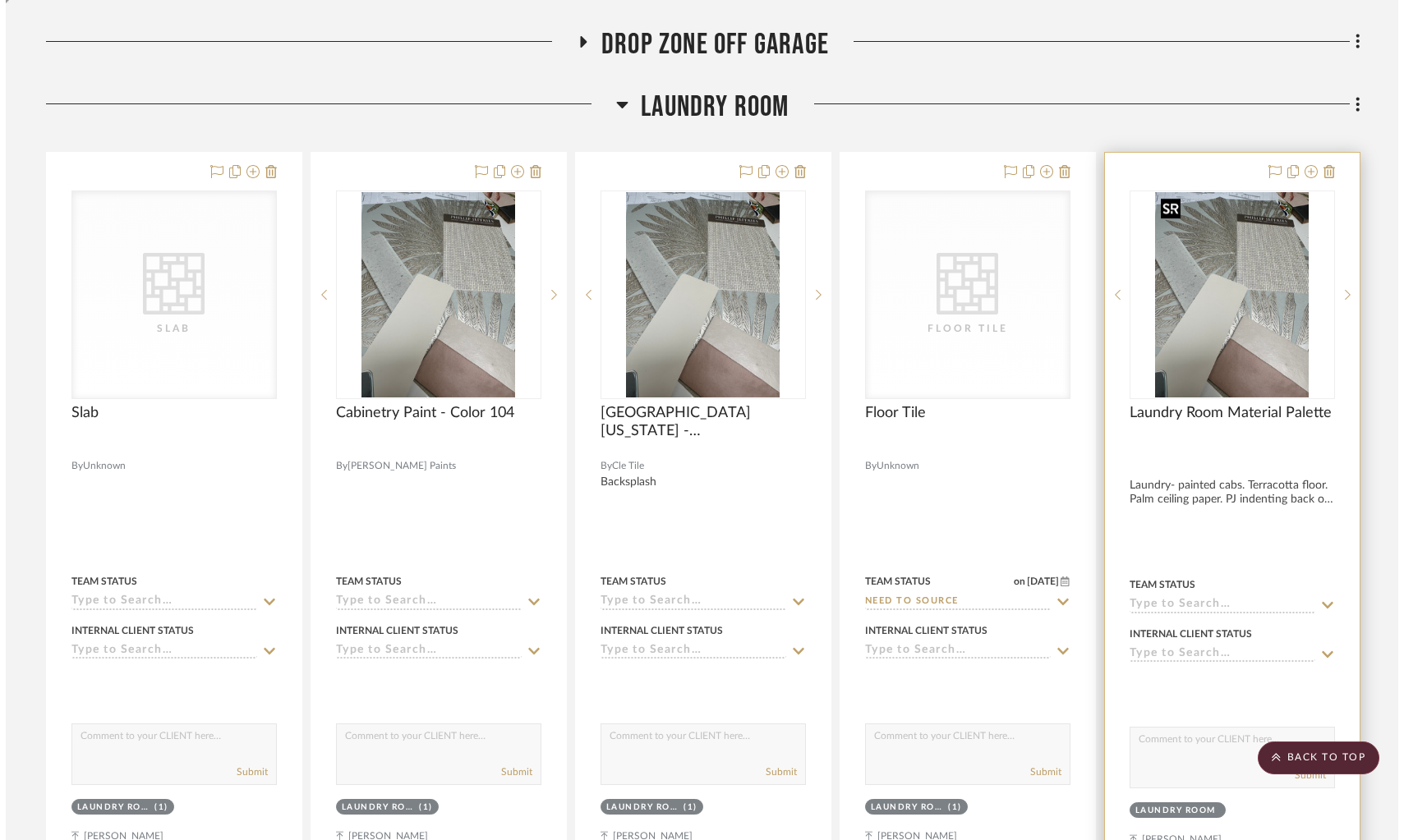
scroll to position [0, 0]
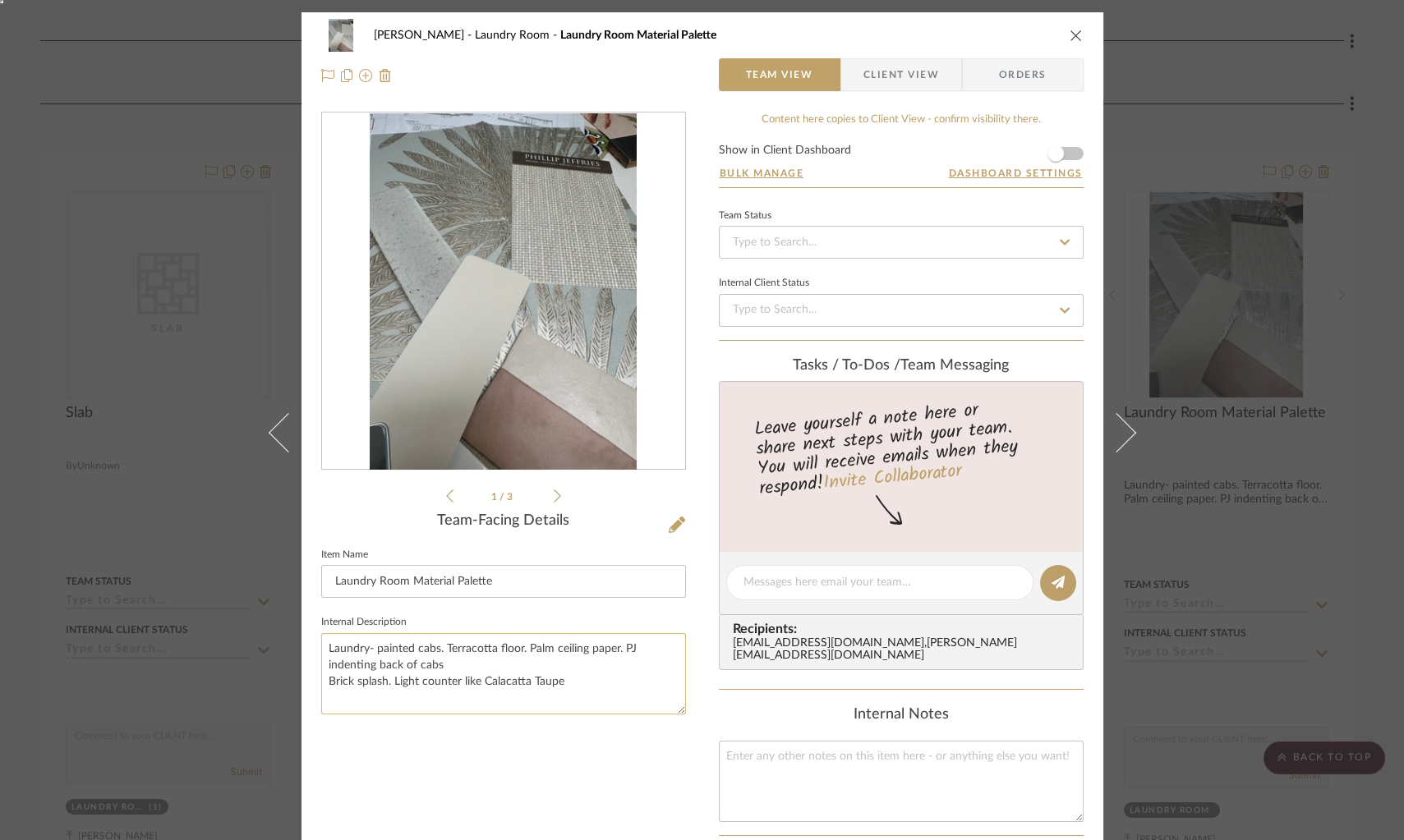
click at [347, 667] on textarea "Laundry- painted cabs. Terracotta floor. Palm ceiling paper. PJ indenting back …" at bounding box center [504, 674] width 365 height 81
click at [611, 678] on textarea "Laundry- painted cabs. Terracotta floor. Palm ceiling paper. PJ inset on back o…" at bounding box center [504, 674] width 365 height 81
type textarea "Laundry- painted cabs. Terracotta floor. Palm ceiling paper. PJ inset on back o…"
click at [1284, 466] on div "Tillman Scottsdale Laundry Room Laundry Room Material Palette Team View Client …" at bounding box center [702, 420] width 1404 height 840
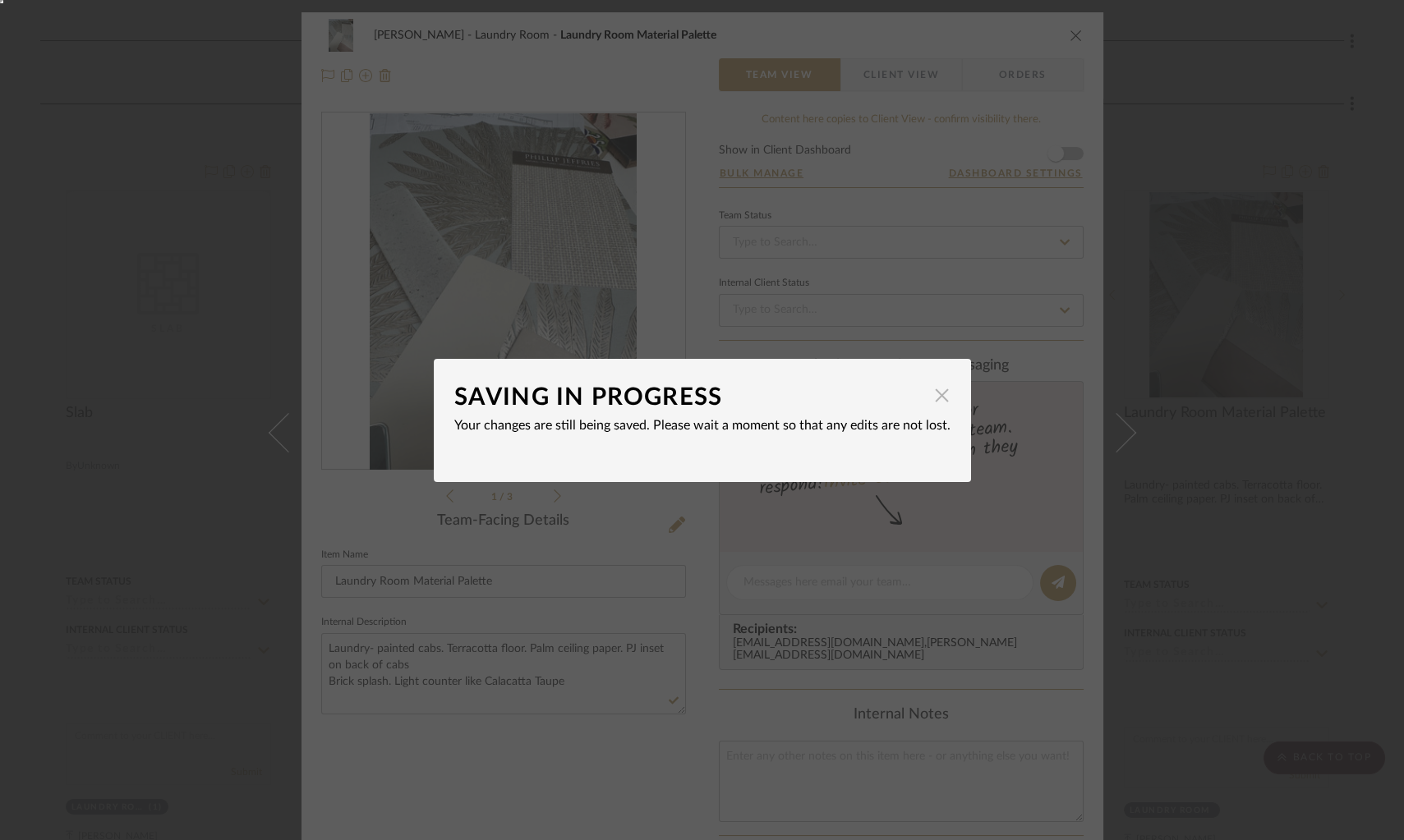
click at [938, 396] on span "button" at bounding box center [942, 395] width 33 height 33
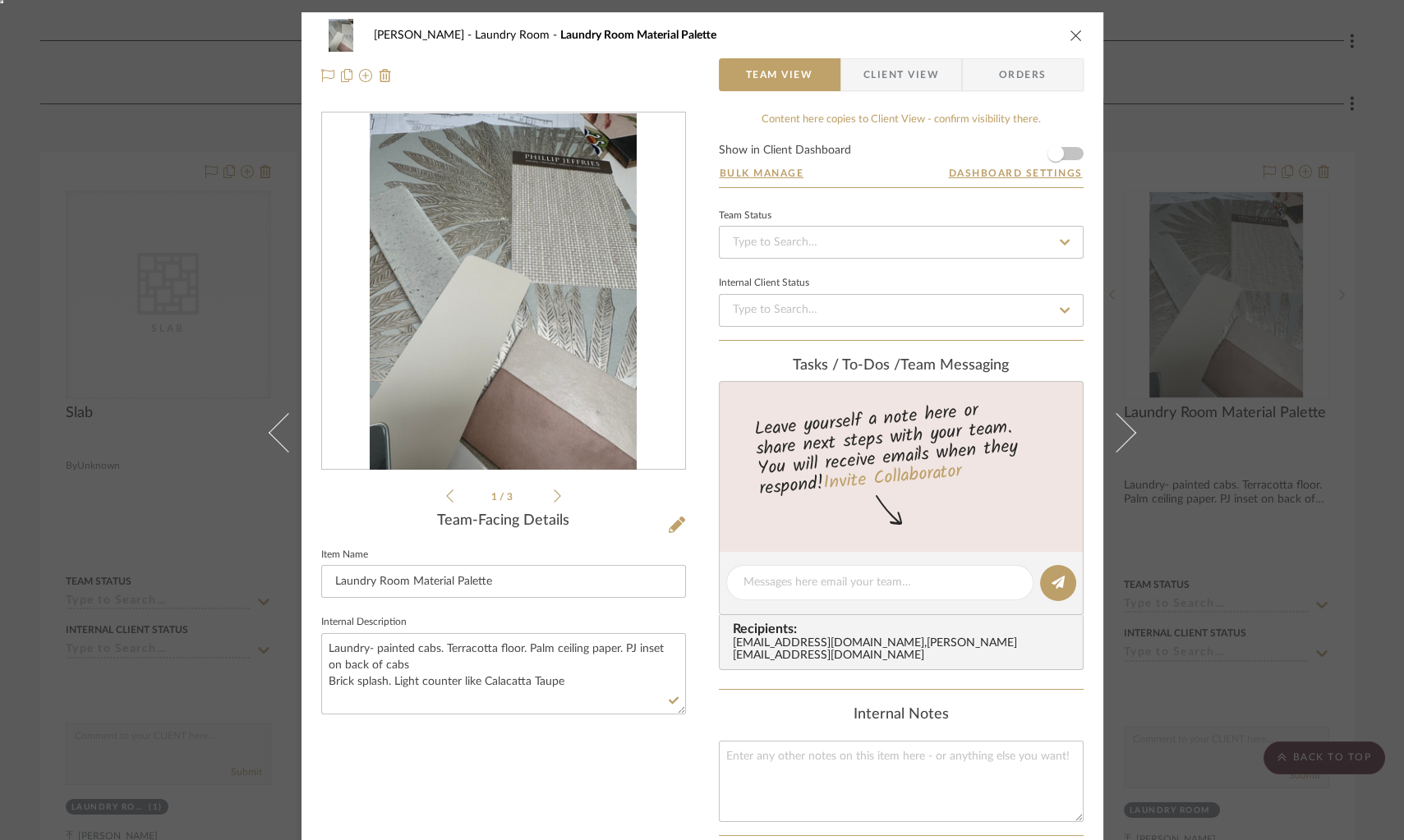
click at [1230, 505] on div "Tillman Scottsdale Laundry Room Laundry Room Material Palette Team View Client …" at bounding box center [702, 420] width 1404 height 840
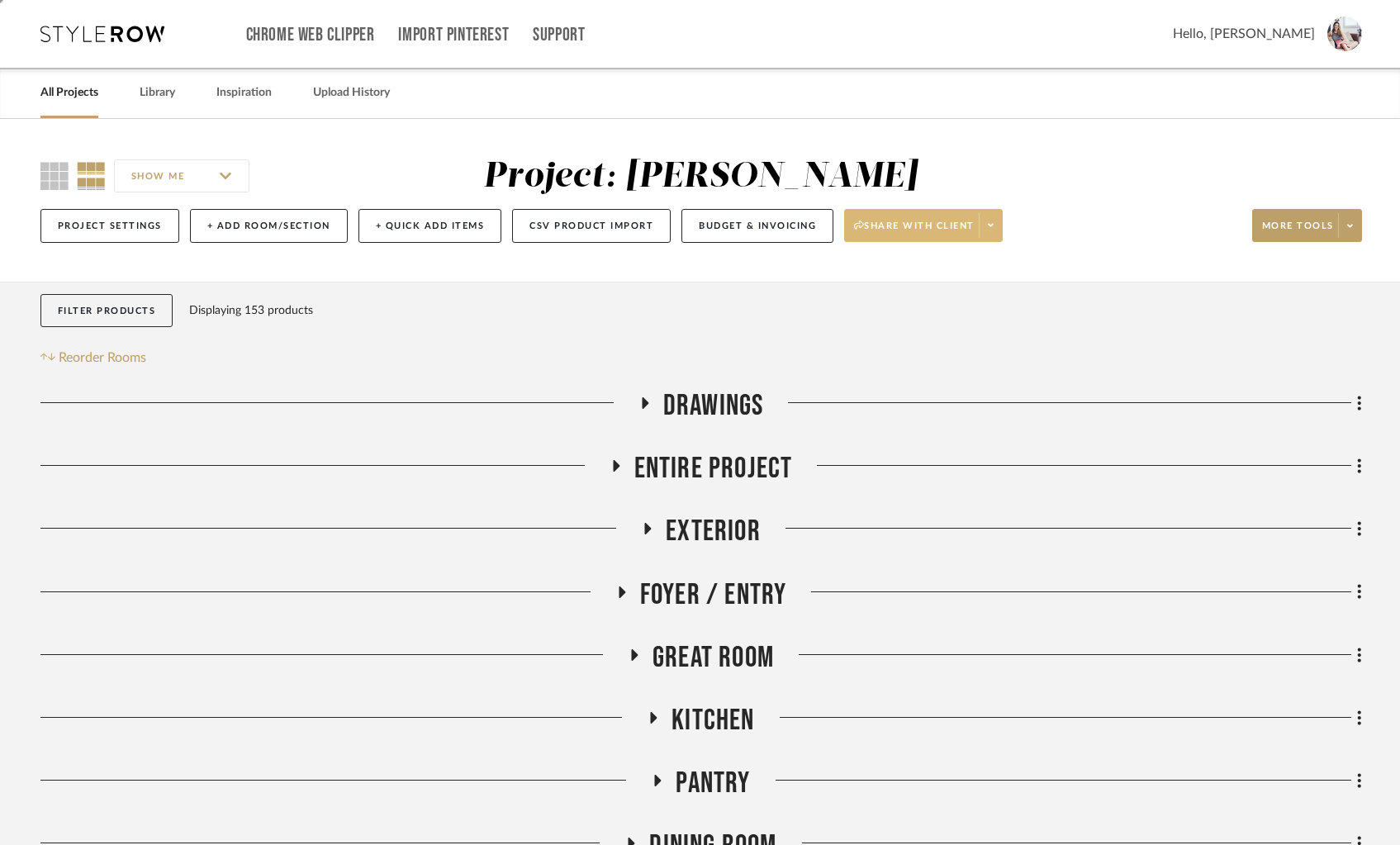
click at [869, 236] on span "Share with client" at bounding box center [914, 232] width 120 height 25
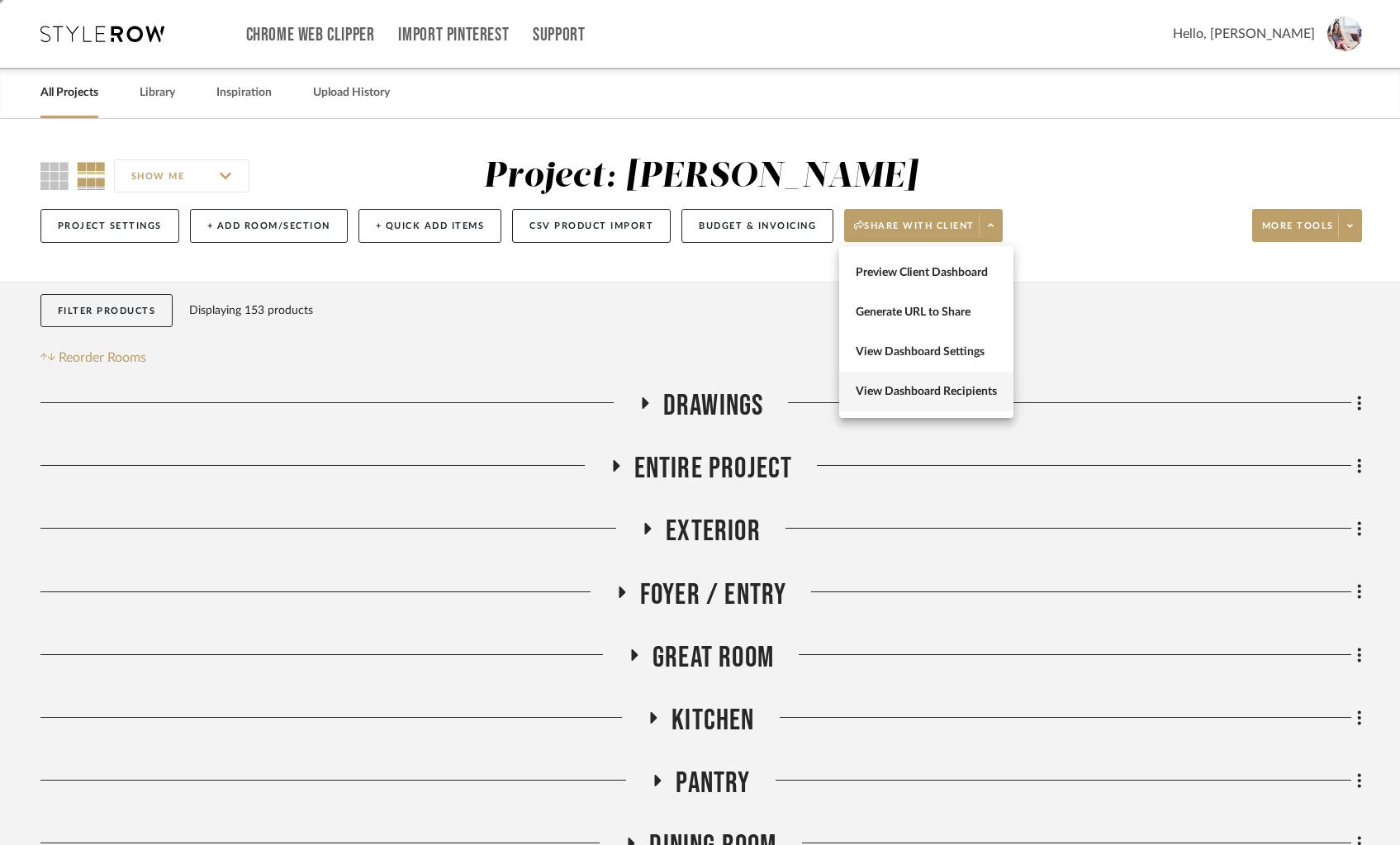
click at [912, 397] on span "View Dashboard Recipients" at bounding box center [925, 392] width 141 height 14
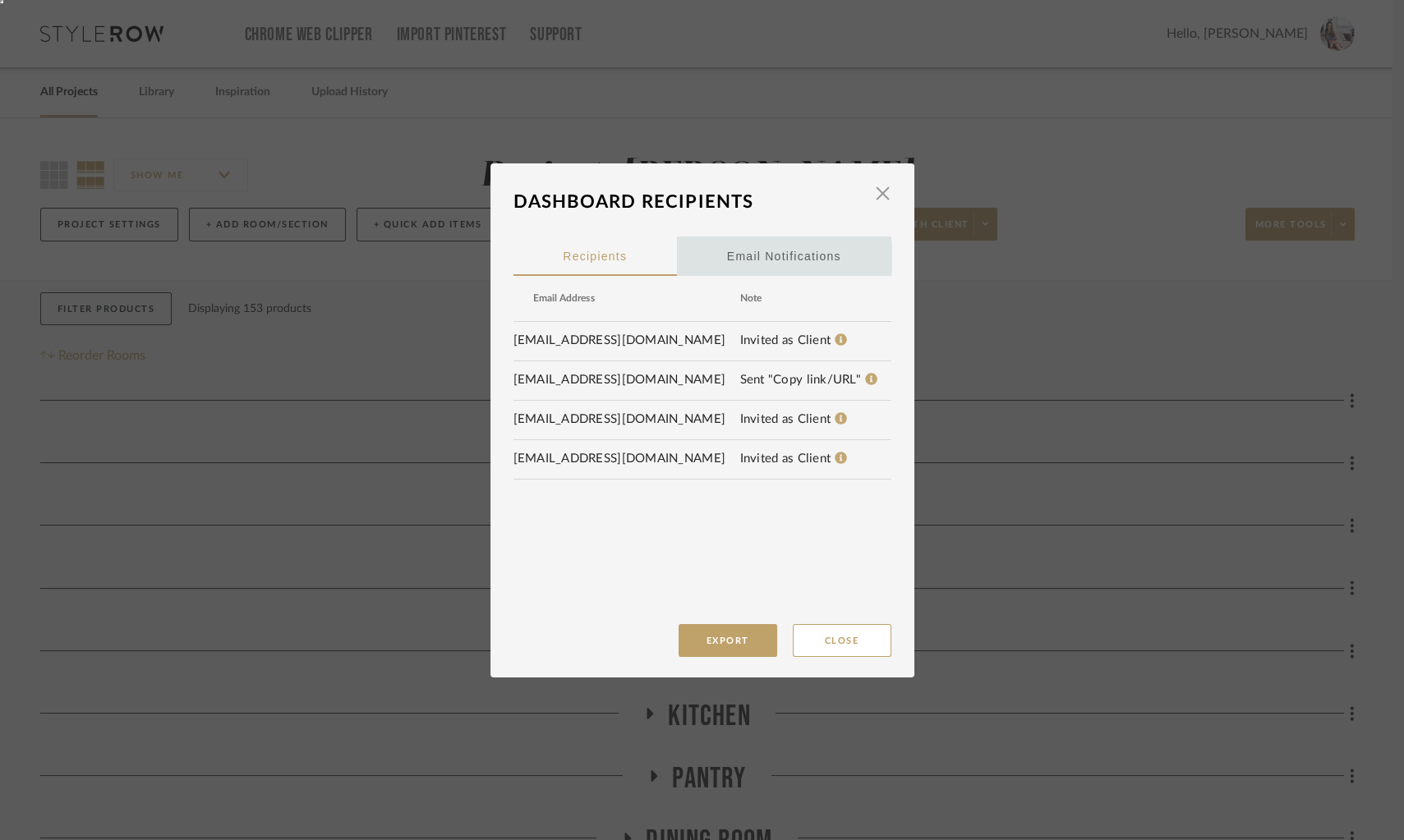
click at [775, 258] on div "Email Notifications" at bounding box center [784, 256] width 115 height 41
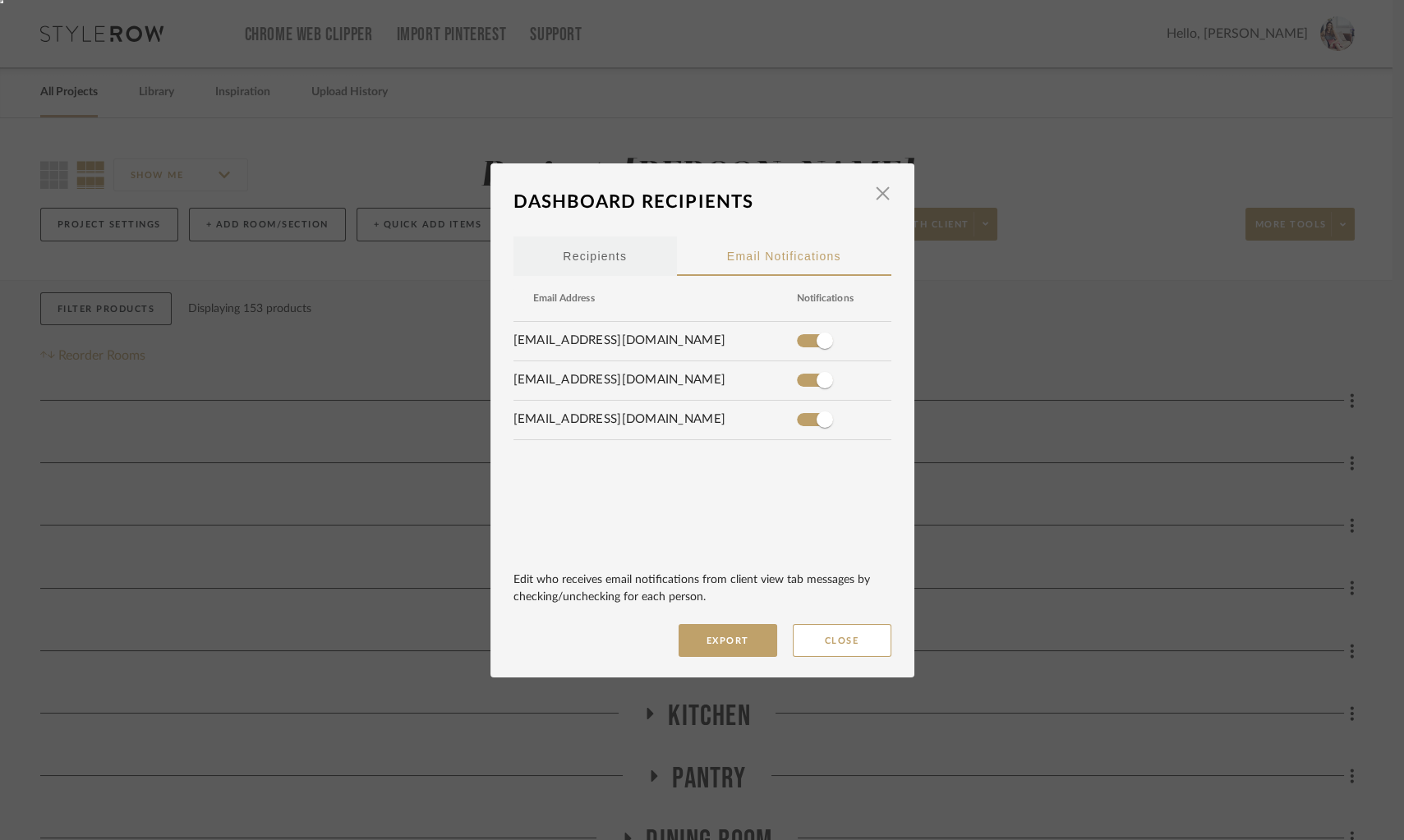
click at [603, 251] on span "Recipients" at bounding box center [595, 255] width 64 height 11
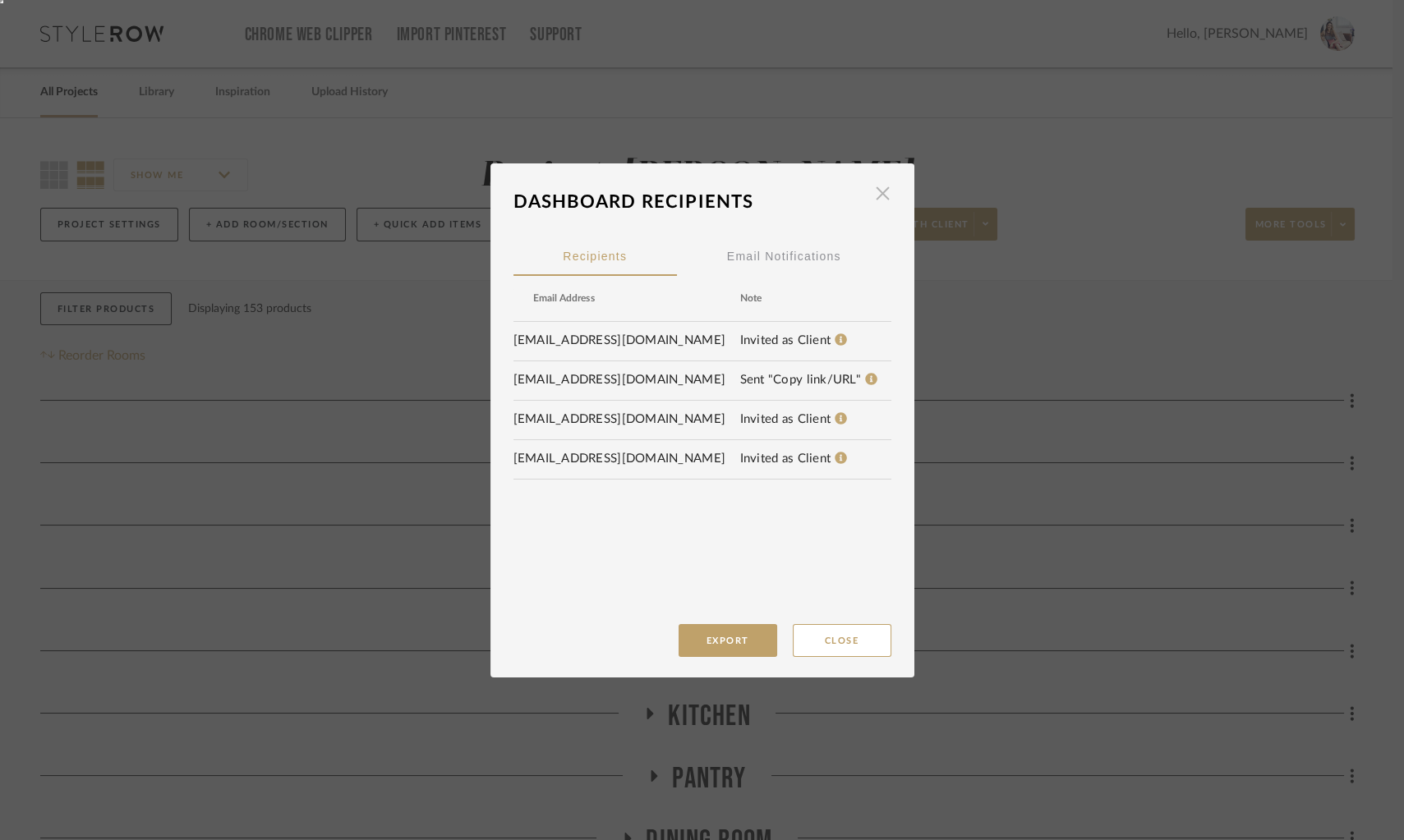
click at [872, 200] on span "button" at bounding box center [883, 193] width 33 height 33
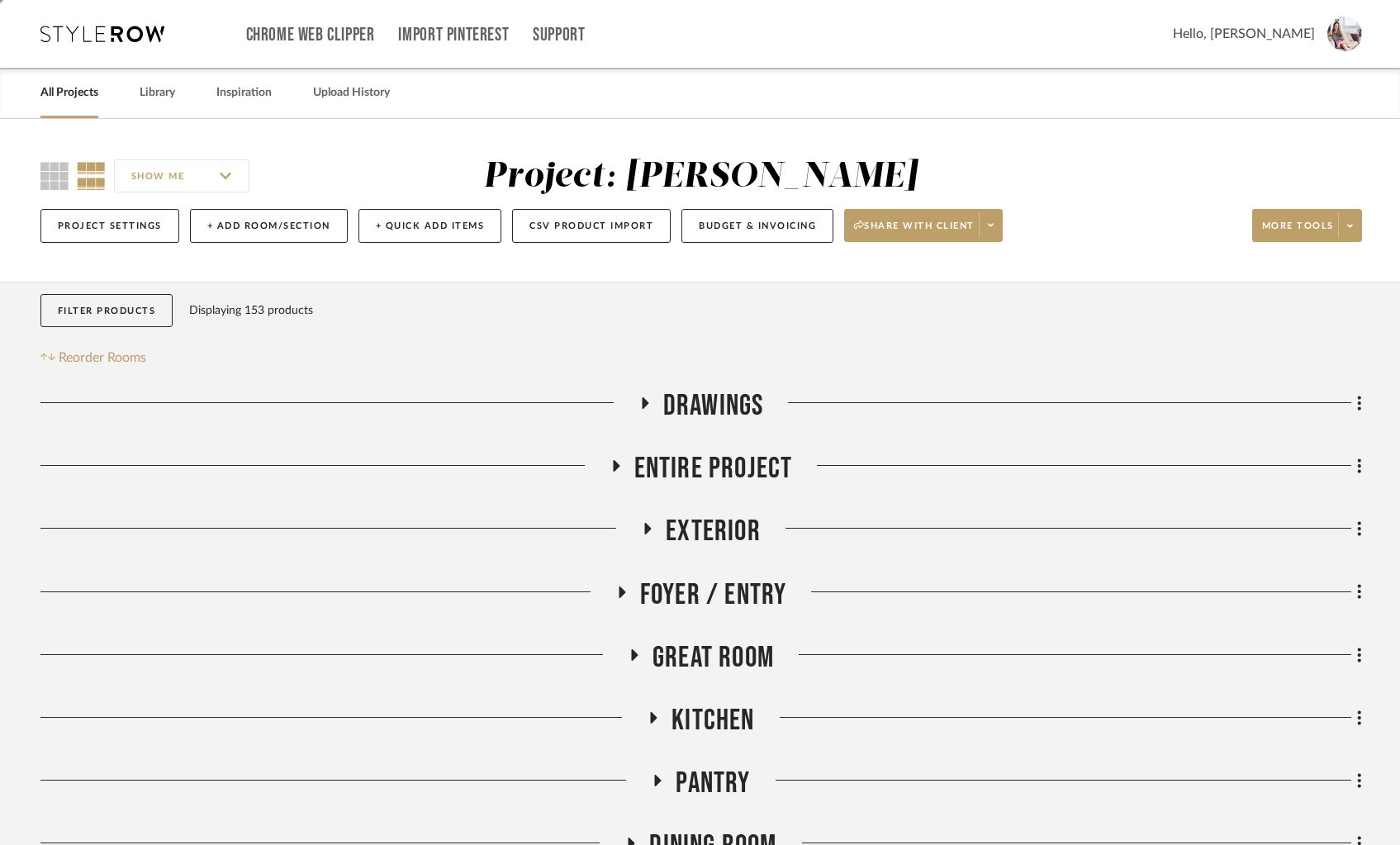
click at [1336, 44] on img at bounding box center [1344, 34] width 35 height 35
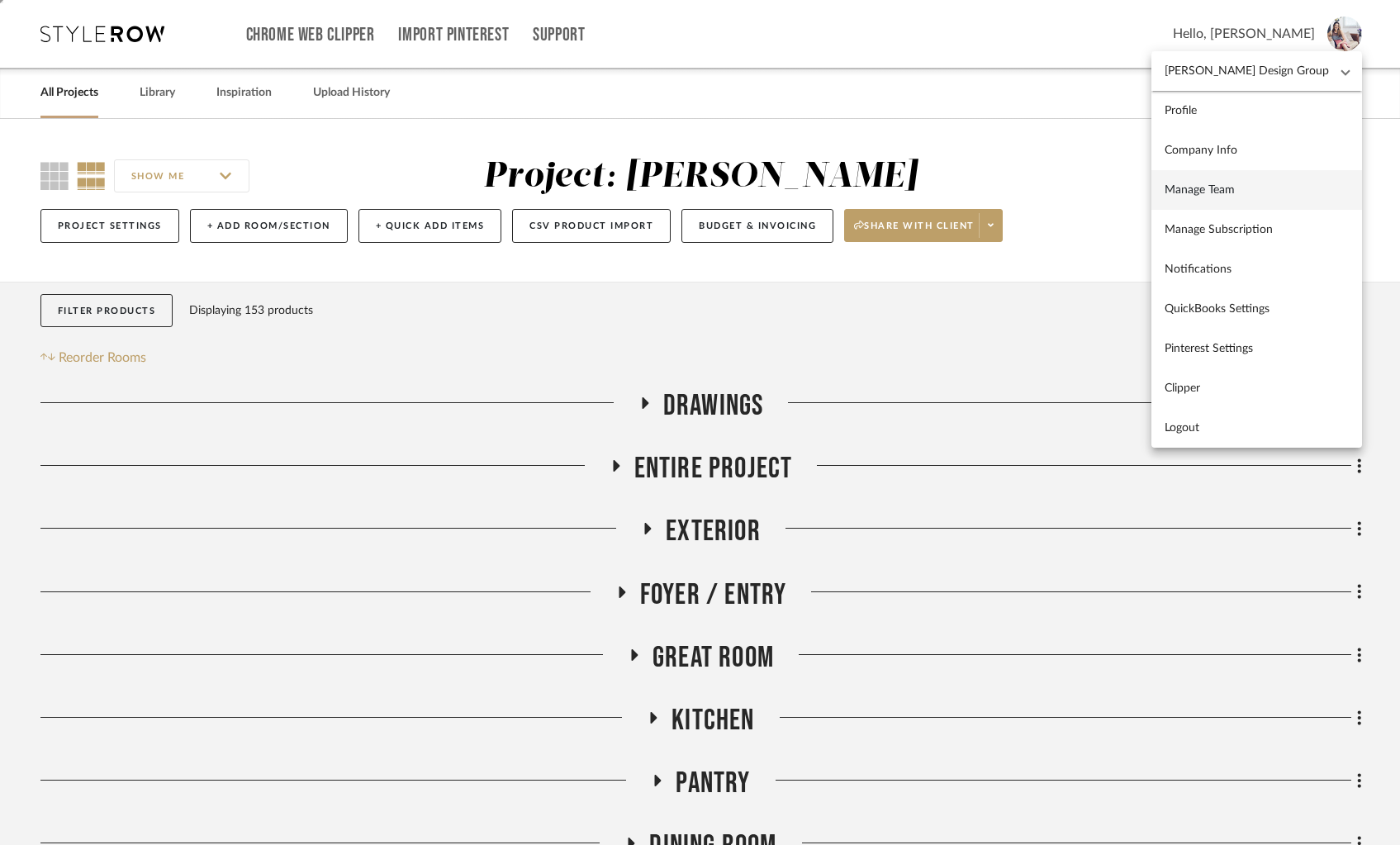
click at [1228, 194] on span "Manage Team" at bounding box center [1257, 190] width 184 height 14
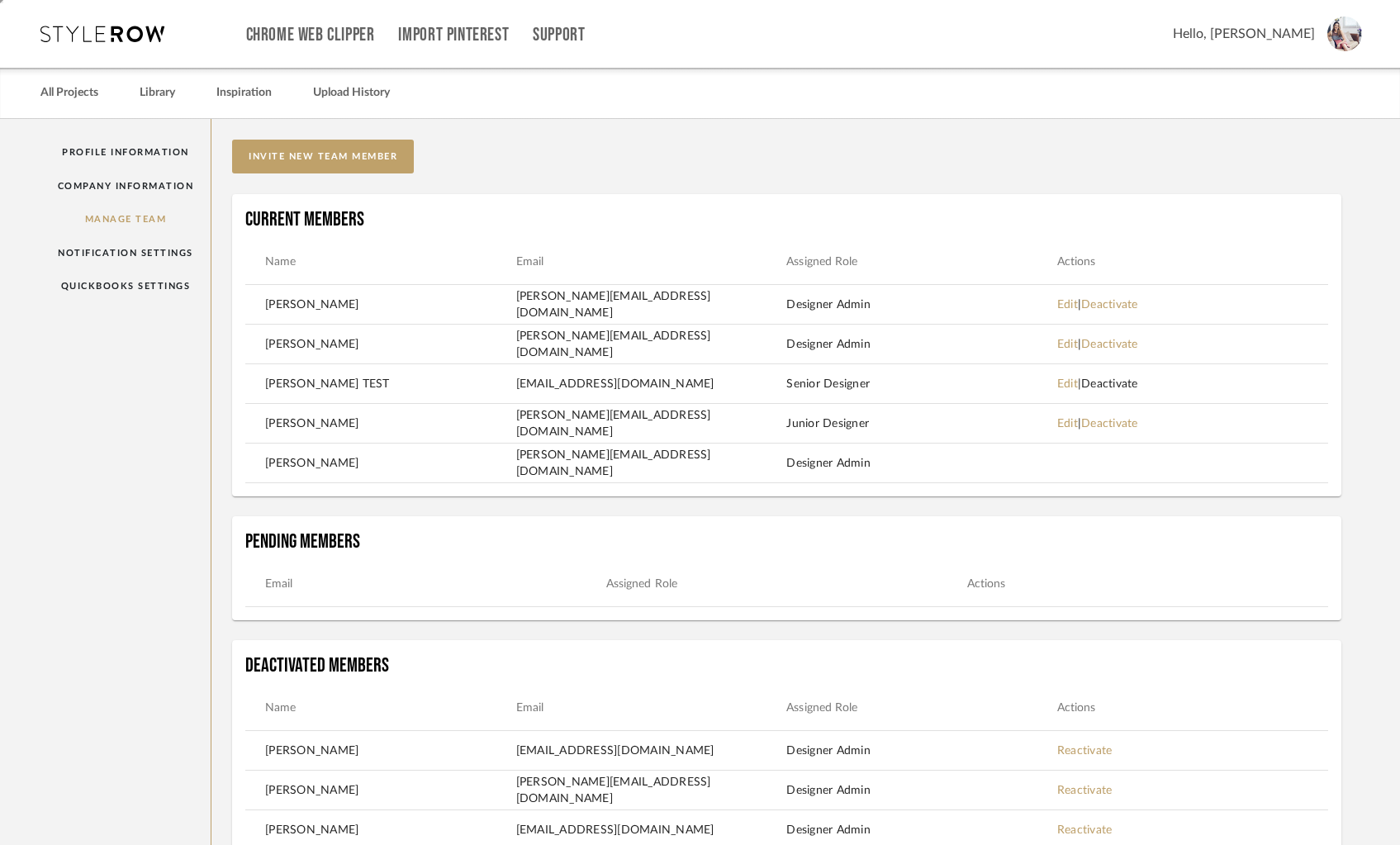
click at [1119, 388] on link "Deactivate" at bounding box center [1110, 384] width 57 height 12
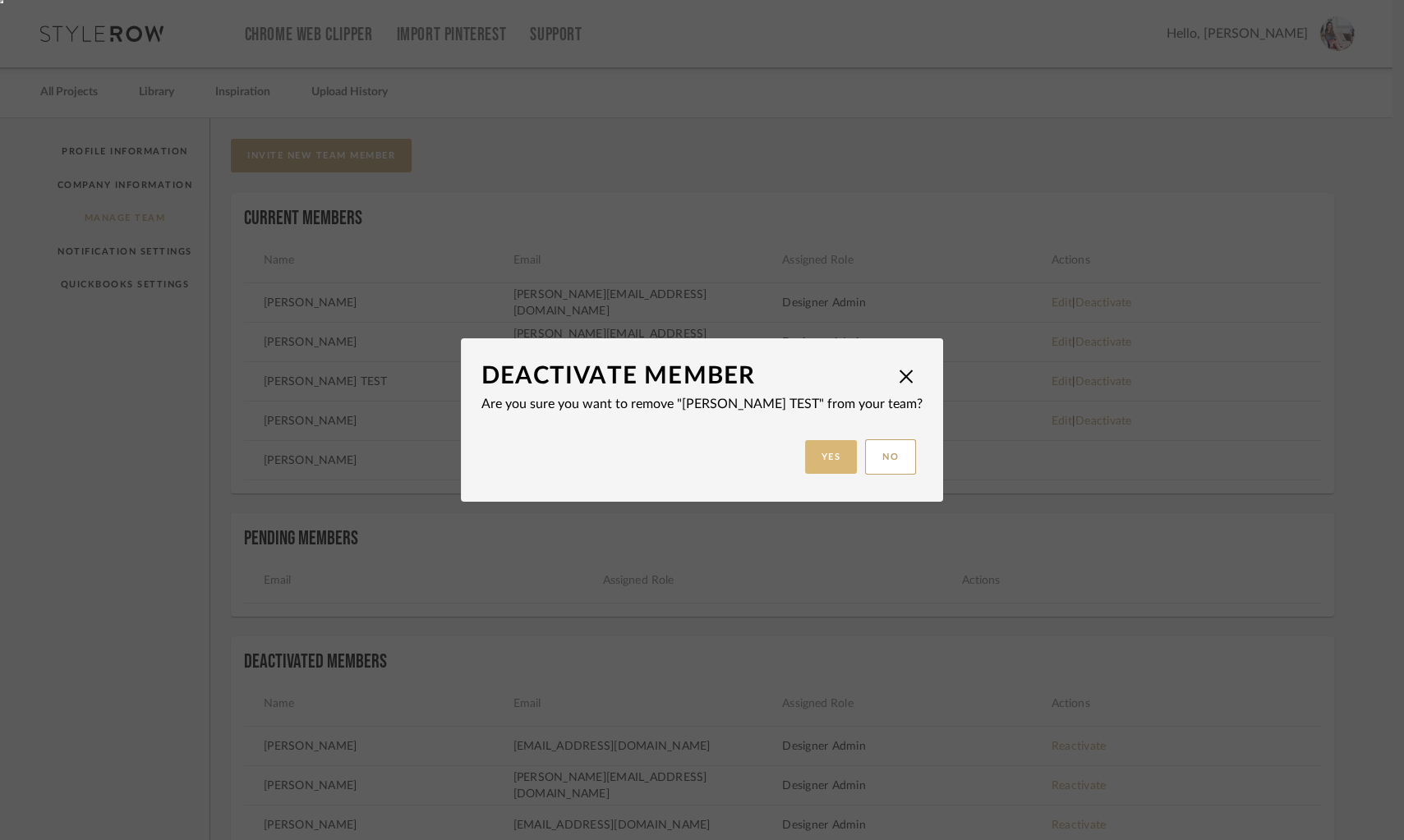
click at [816, 468] on button "Yes" at bounding box center [831, 457] width 53 height 33
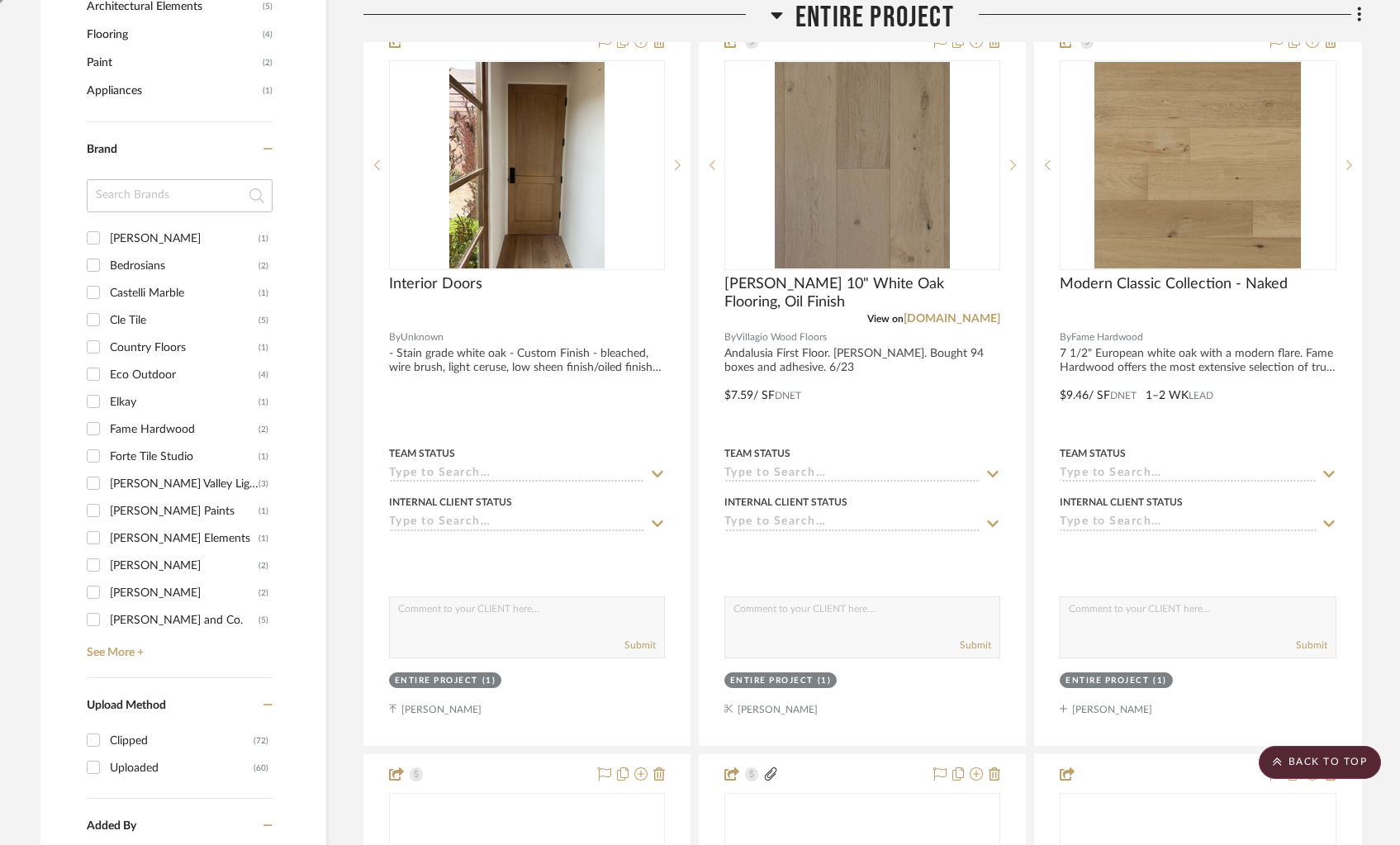
scroll to position [1245, 0]
